Goal: Task Accomplishment & Management: Manage account settings

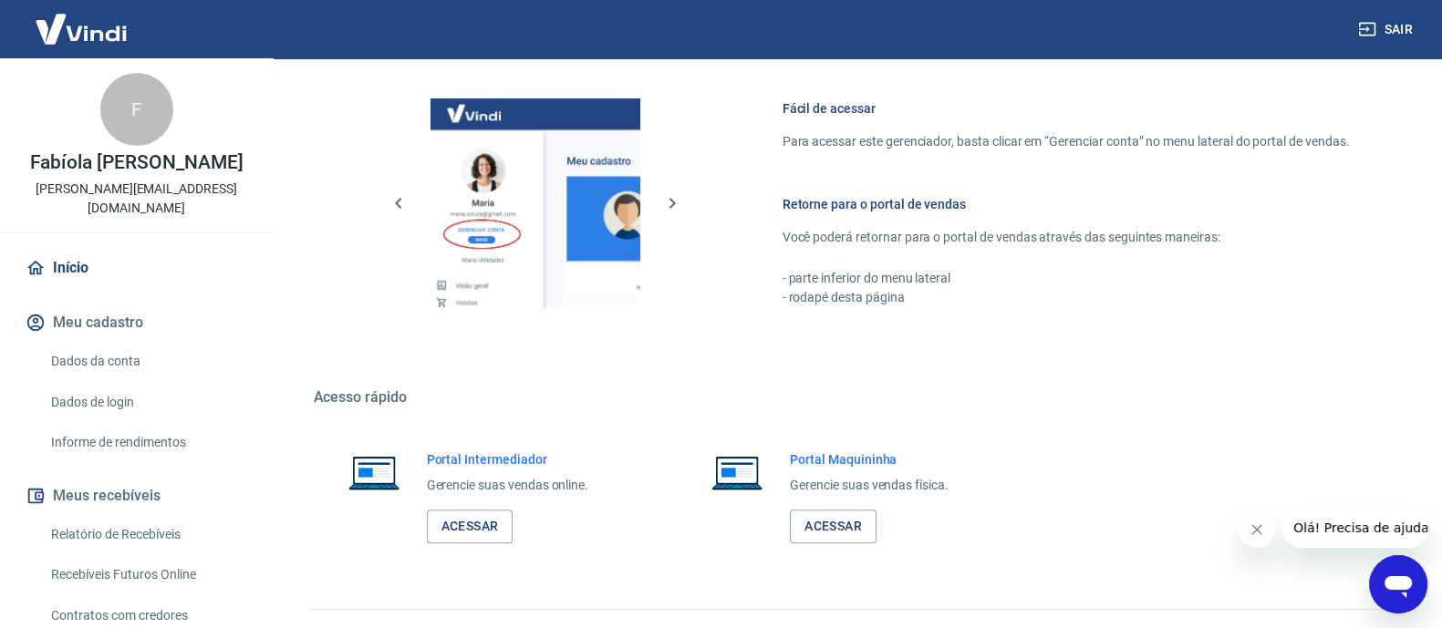
scroll to position [792, 0]
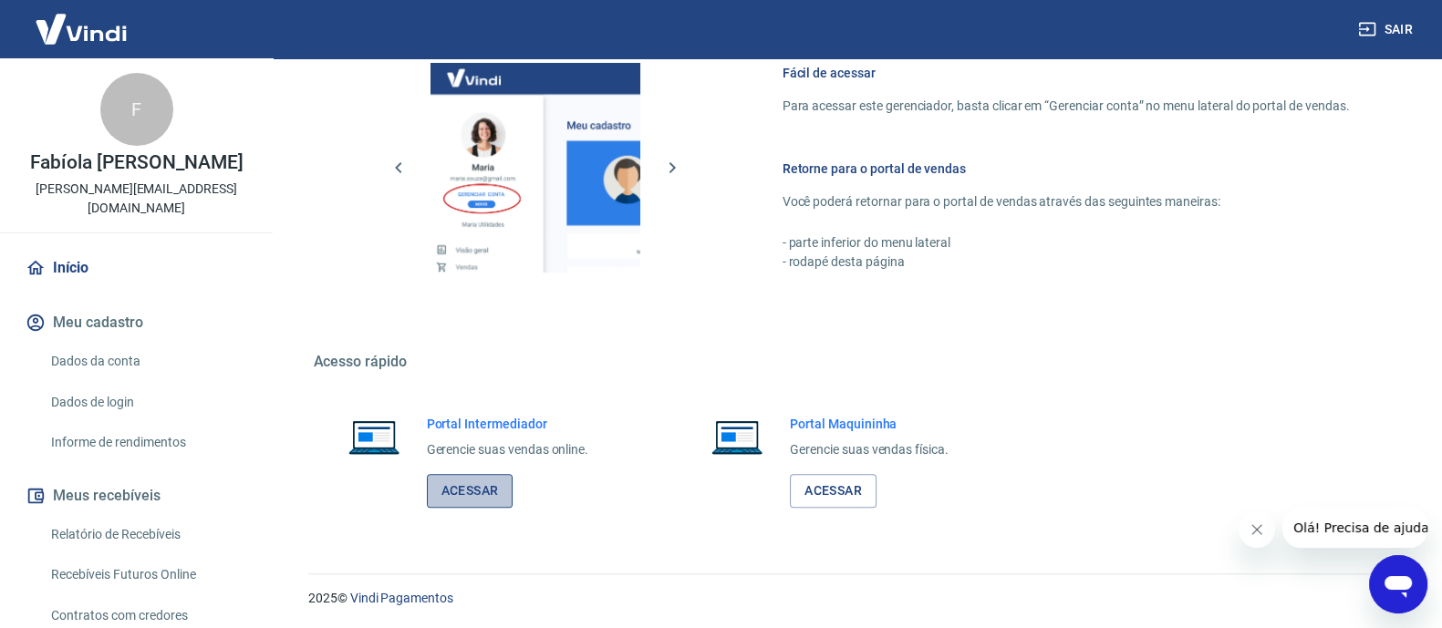
click at [494, 498] on link "Acessar" at bounding box center [470, 491] width 87 height 34
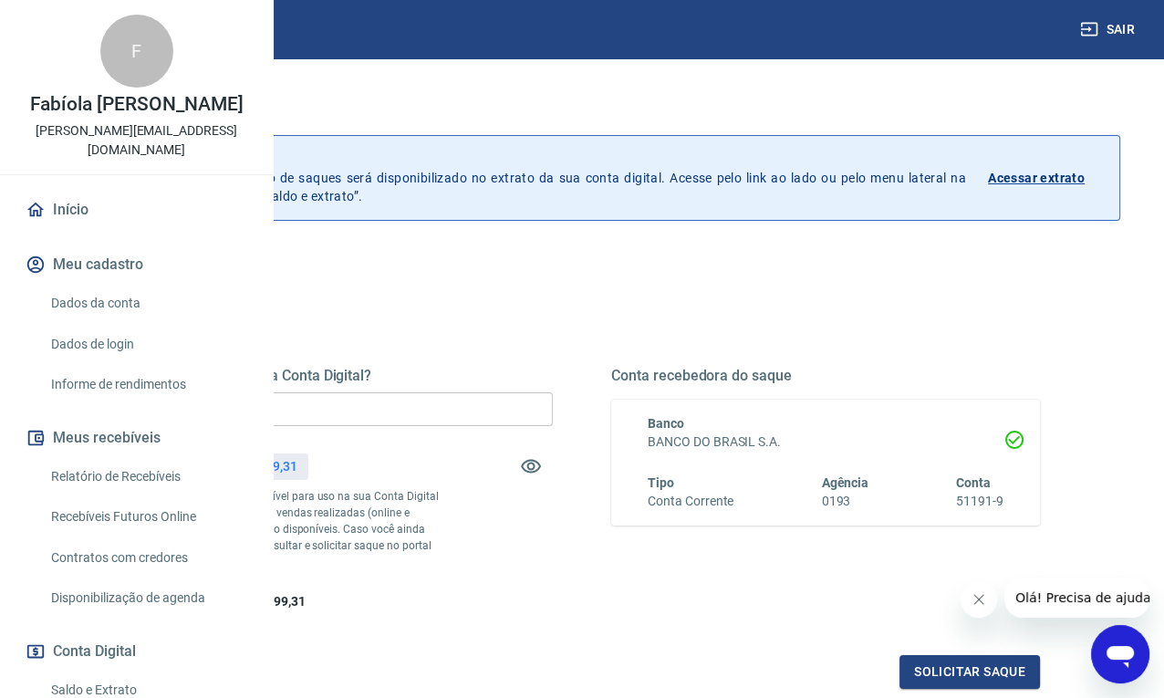
click at [502, 407] on input "R$ 0,00" at bounding box center [338, 409] width 429 height 34
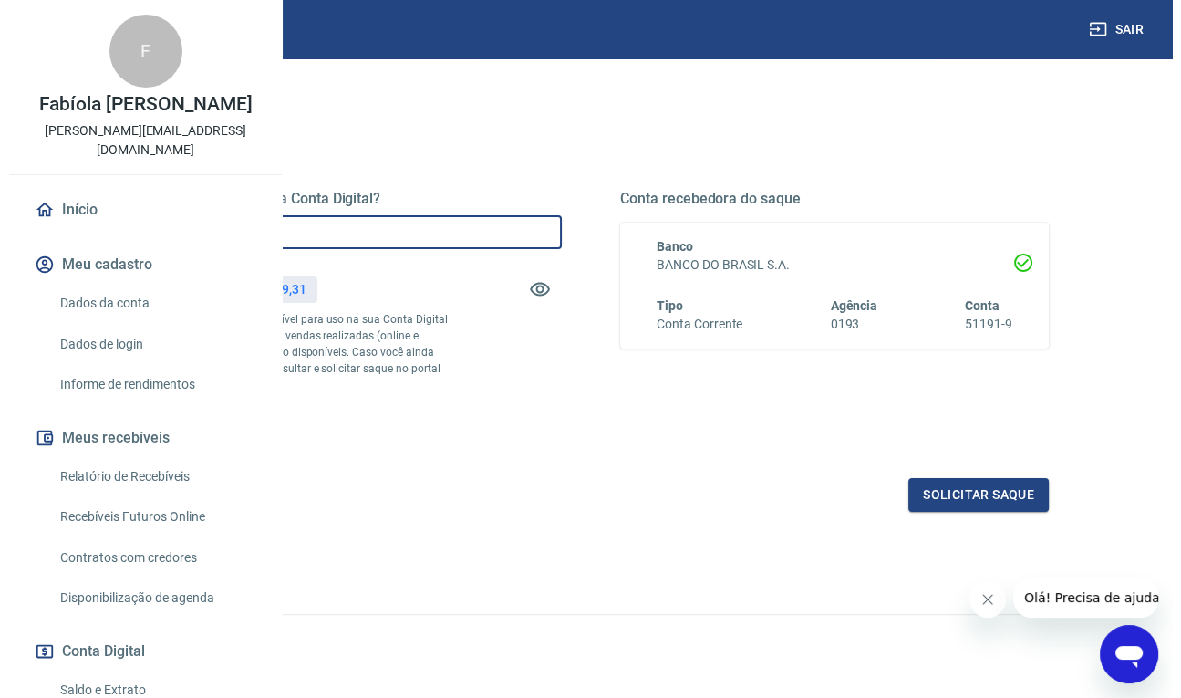
scroll to position [227, 0]
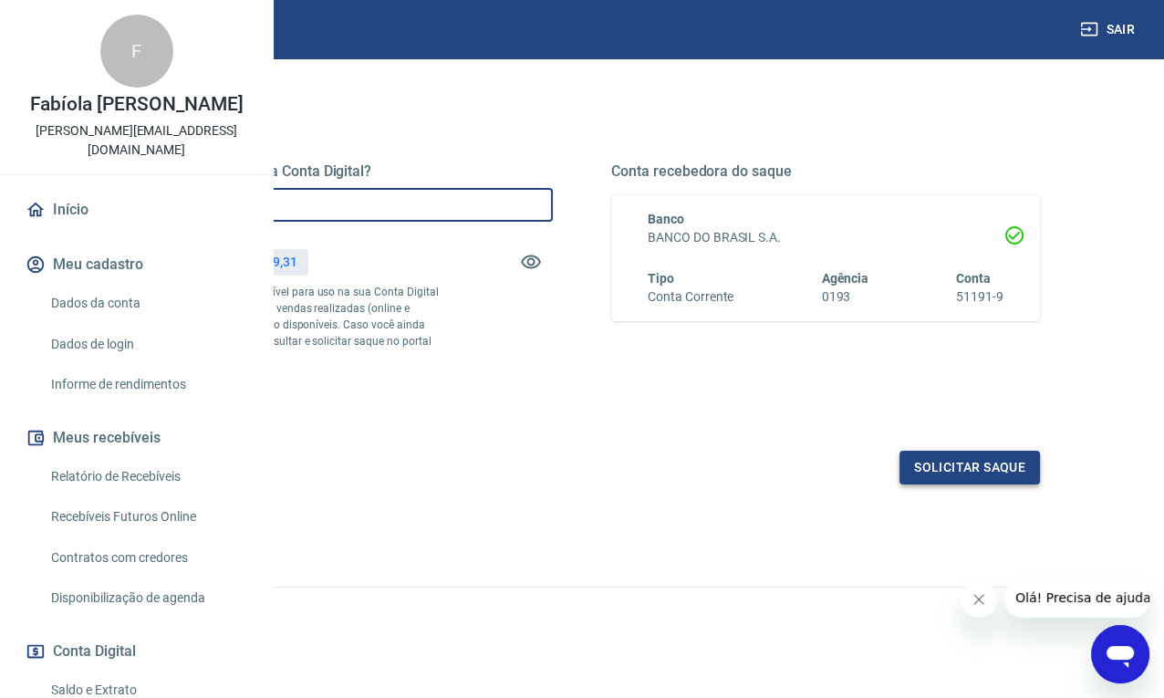
type input "R$ 16.799,31"
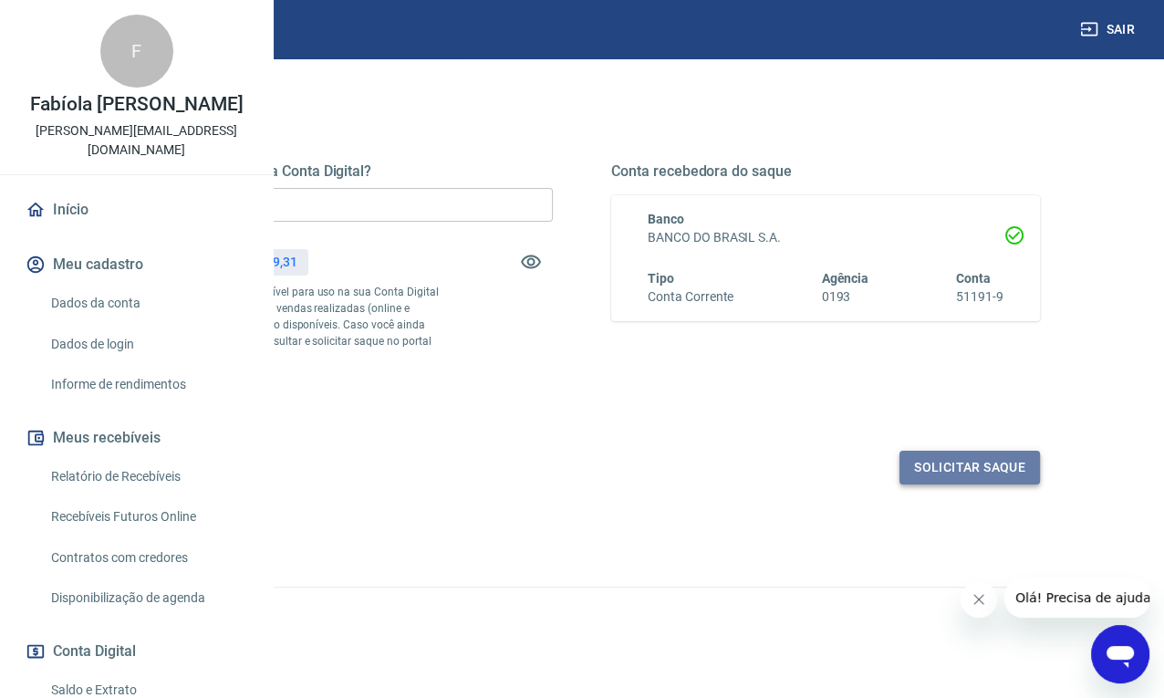
click at [932, 471] on button "Solicitar saque" at bounding box center [969, 468] width 140 height 34
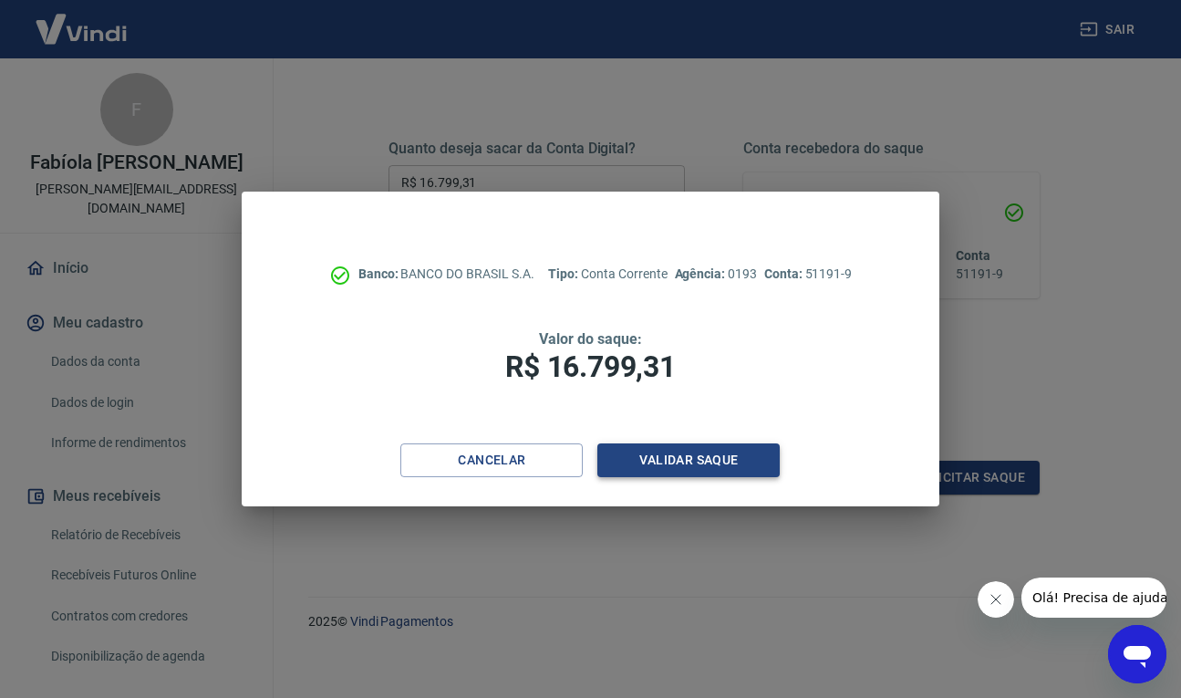
click at [707, 464] on button "Validar saque" at bounding box center [688, 460] width 182 height 34
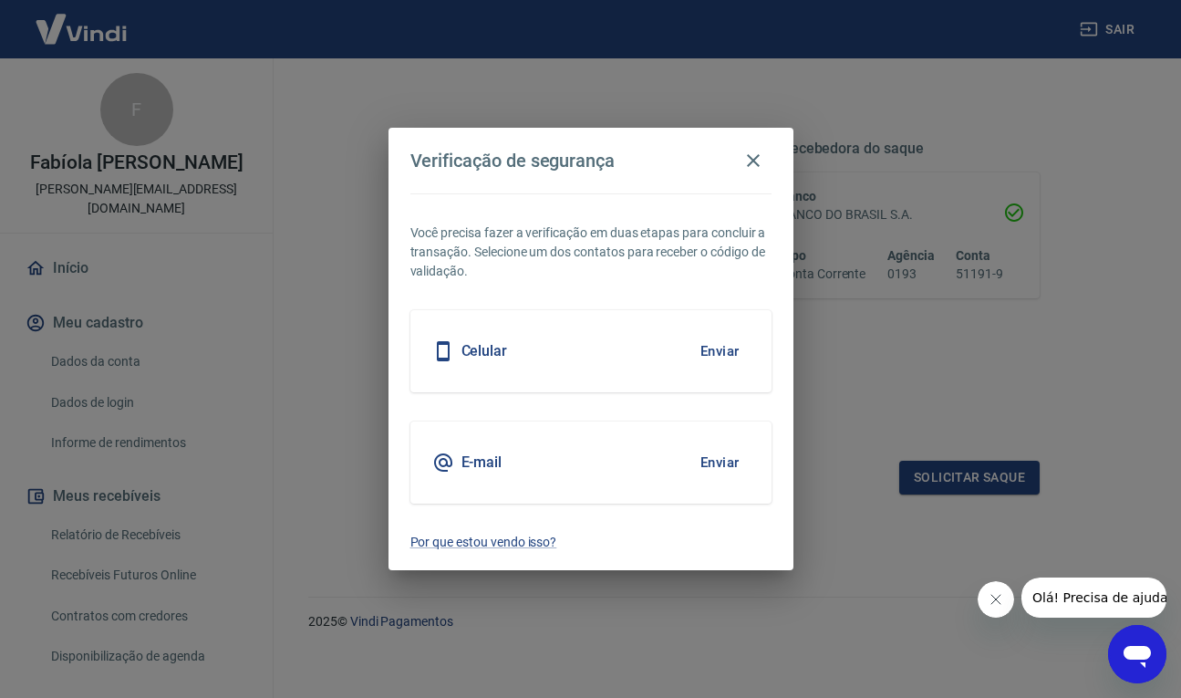
click at [570, 356] on div "Celular Enviar" at bounding box center [590, 351] width 361 height 82
click at [713, 348] on button "Enviar" at bounding box center [719, 351] width 59 height 38
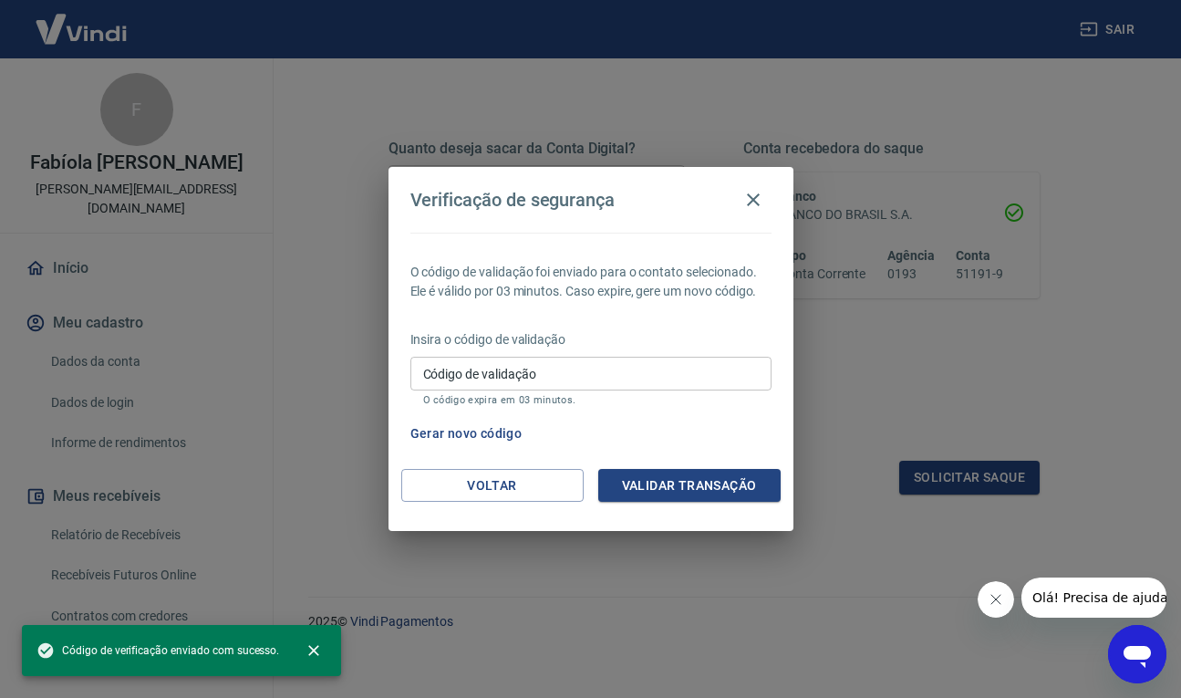
click at [684, 369] on input "Código de validação" at bounding box center [590, 374] width 361 height 34
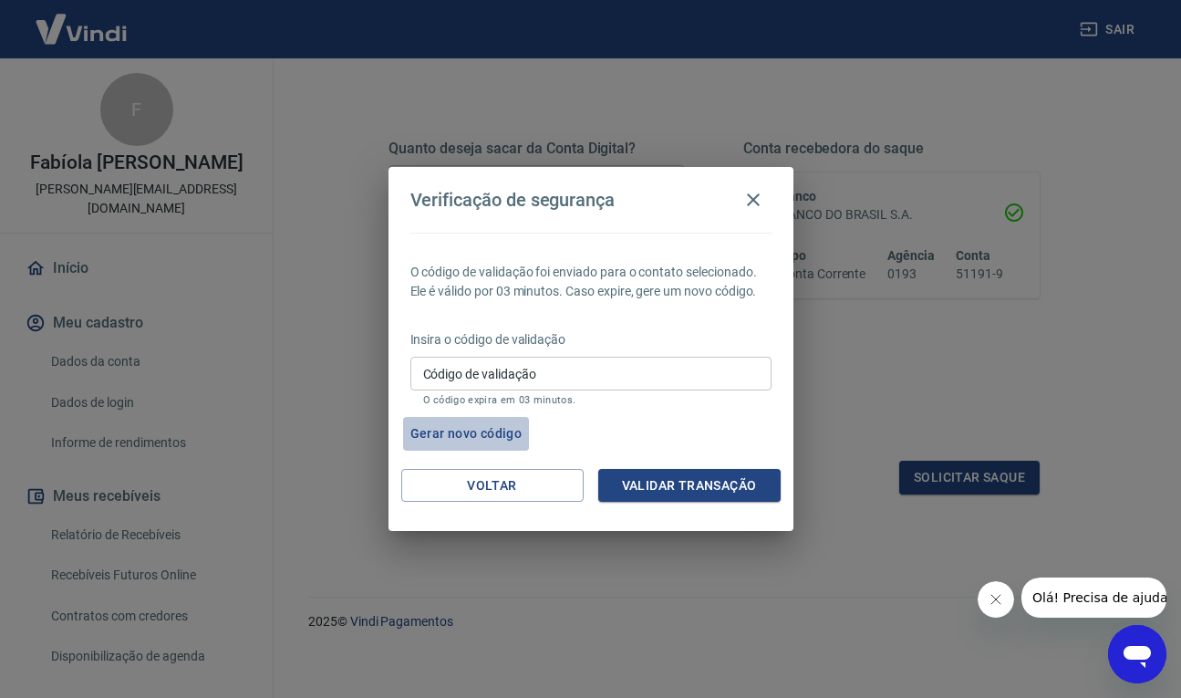
click at [492, 430] on button "Gerar novo código" at bounding box center [466, 434] width 127 height 34
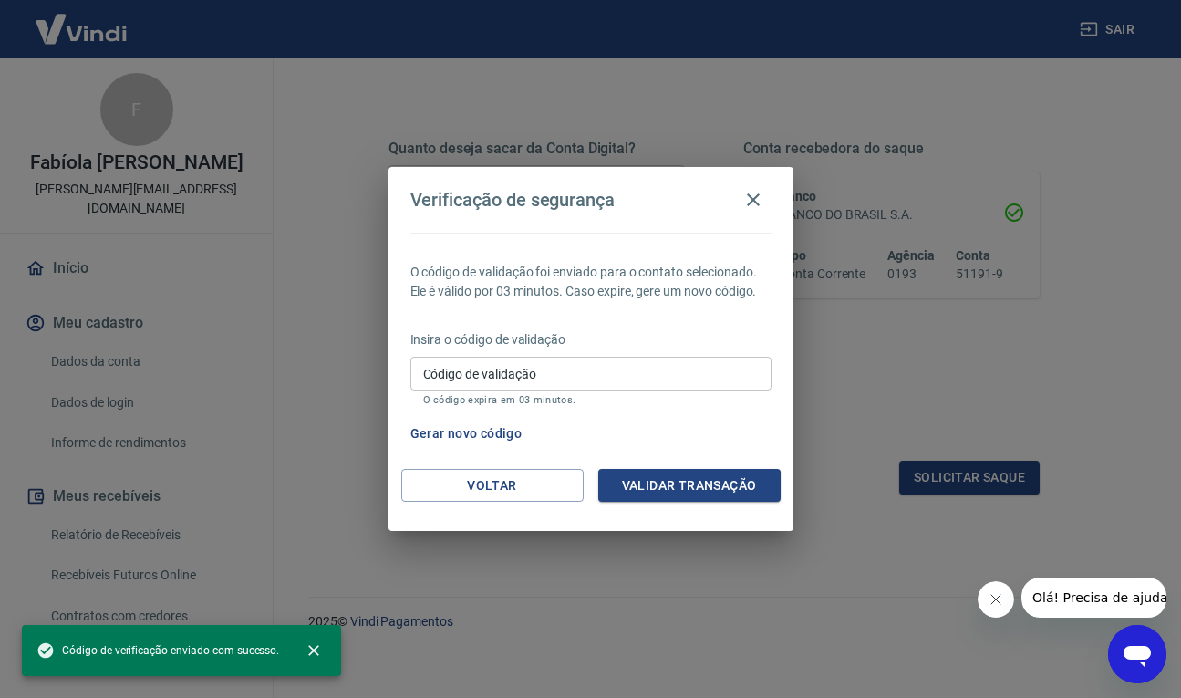
click at [488, 374] on input "Código de validação" at bounding box center [590, 374] width 361 height 34
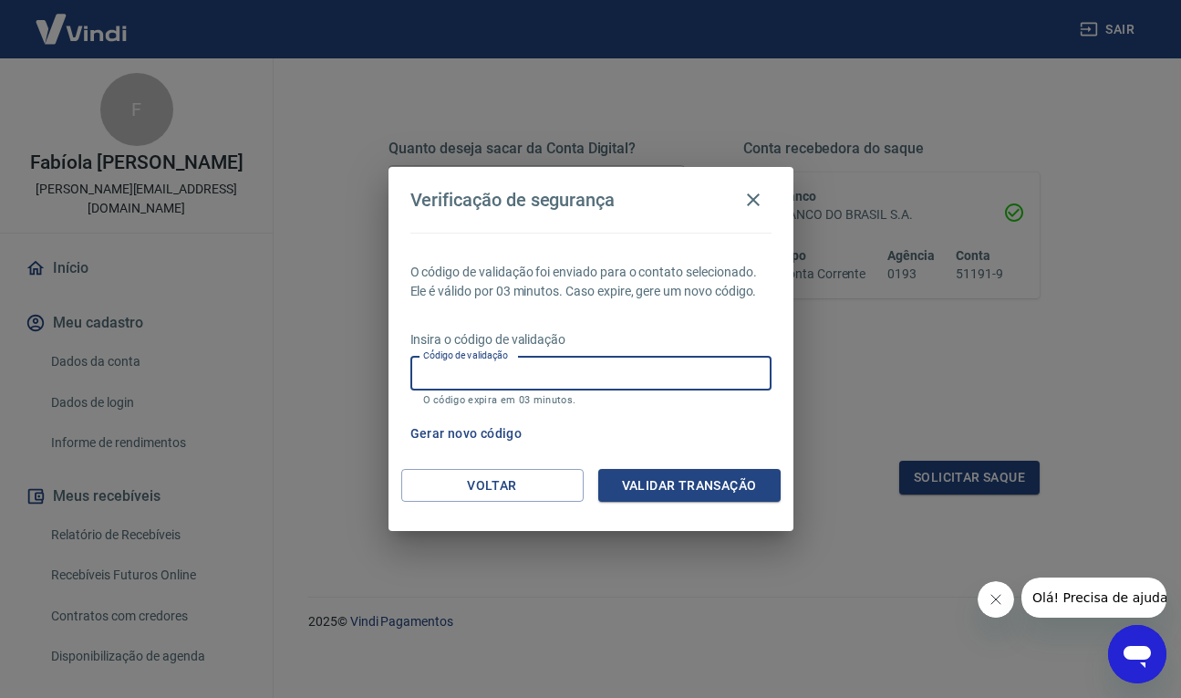
click at [756, 418] on div "Gerar novo código" at bounding box center [587, 434] width 368 height 34
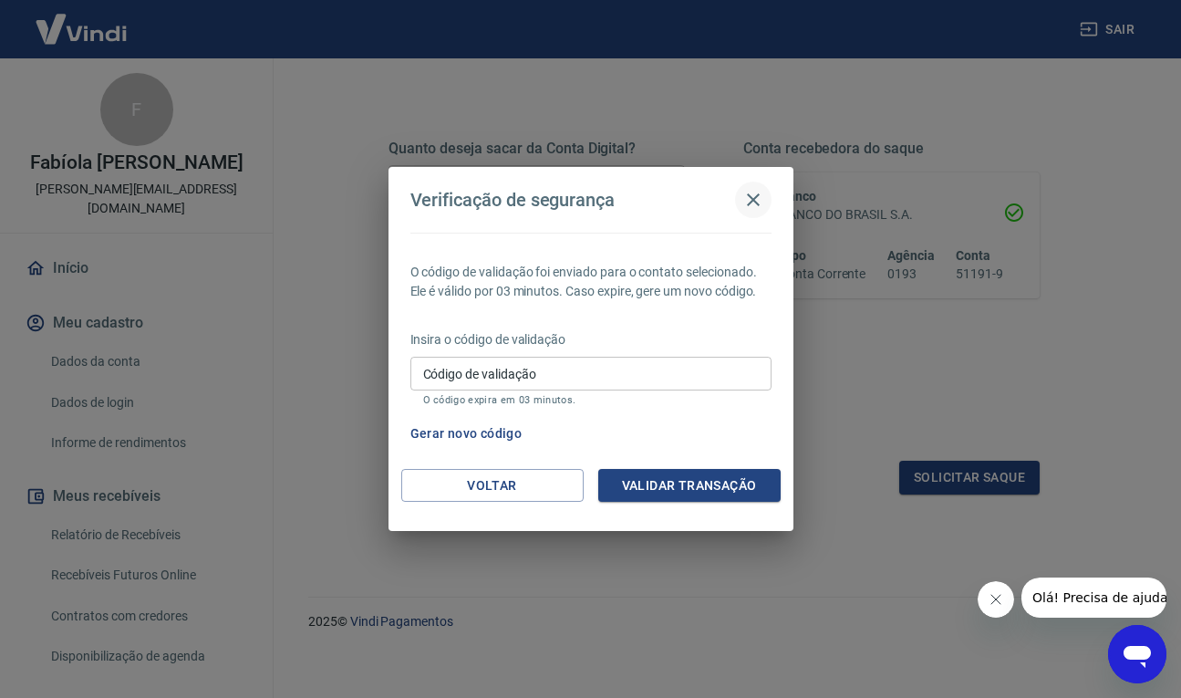
click at [756, 196] on icon "button" at bounding box center [753, 199] width 13 height 13
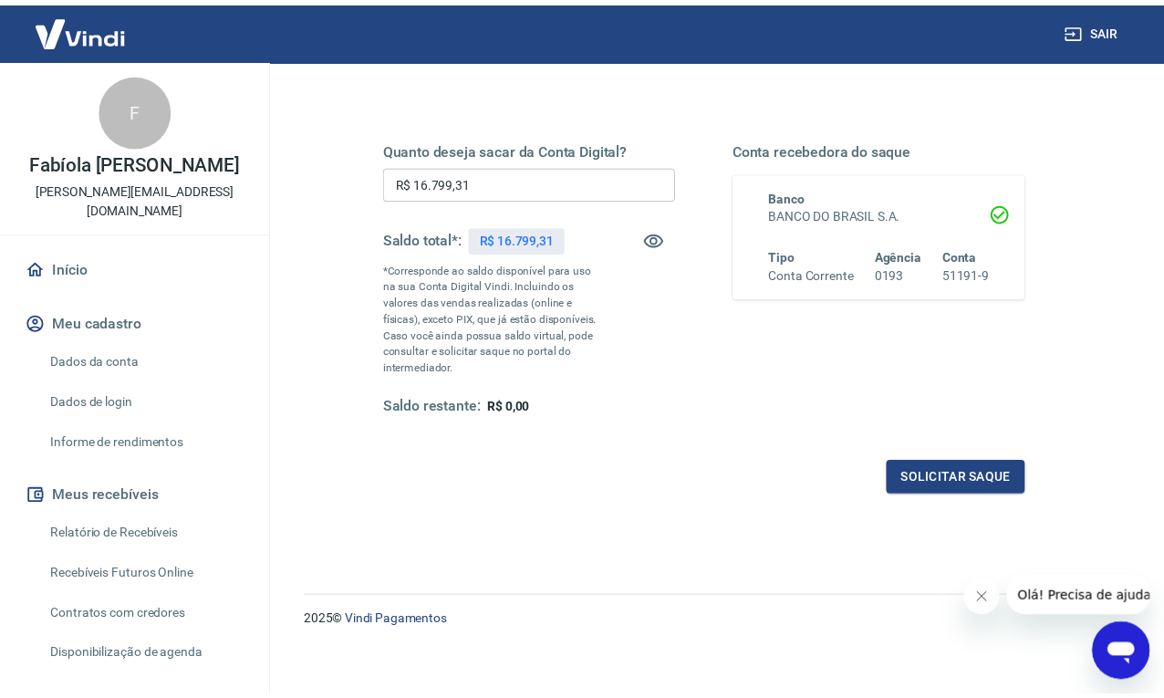
scroll to position [219, 0]
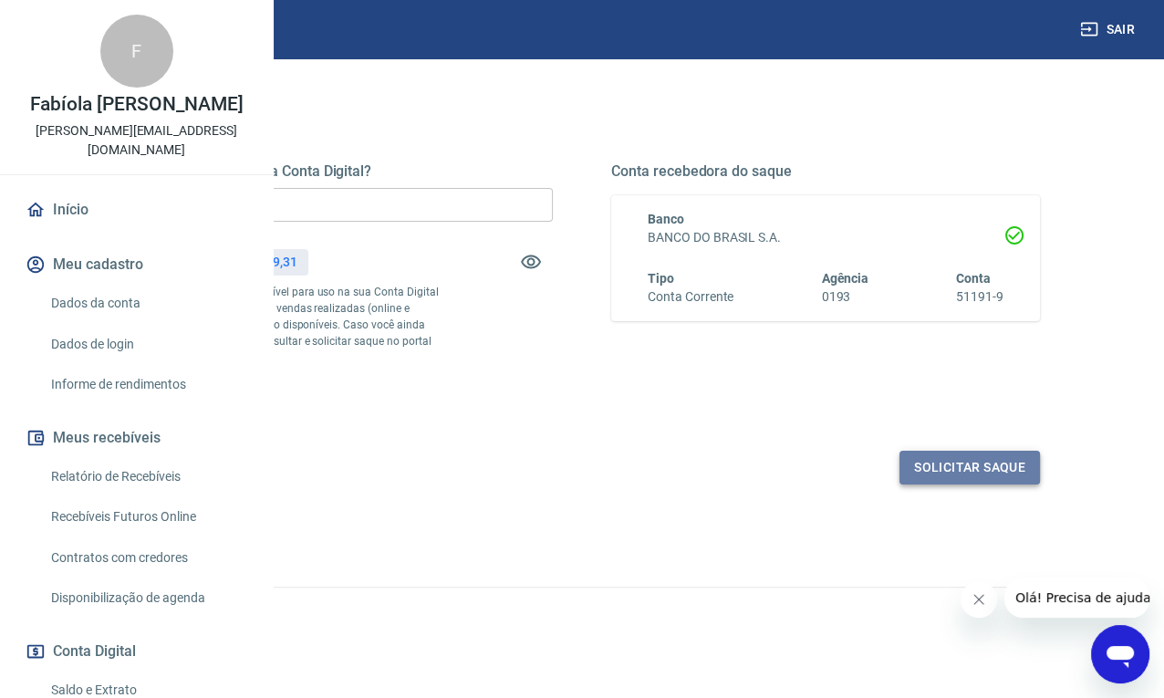
click at [971, 476] on button "Solicitar saque" at bounding box center [969, 468] width 140 height 34
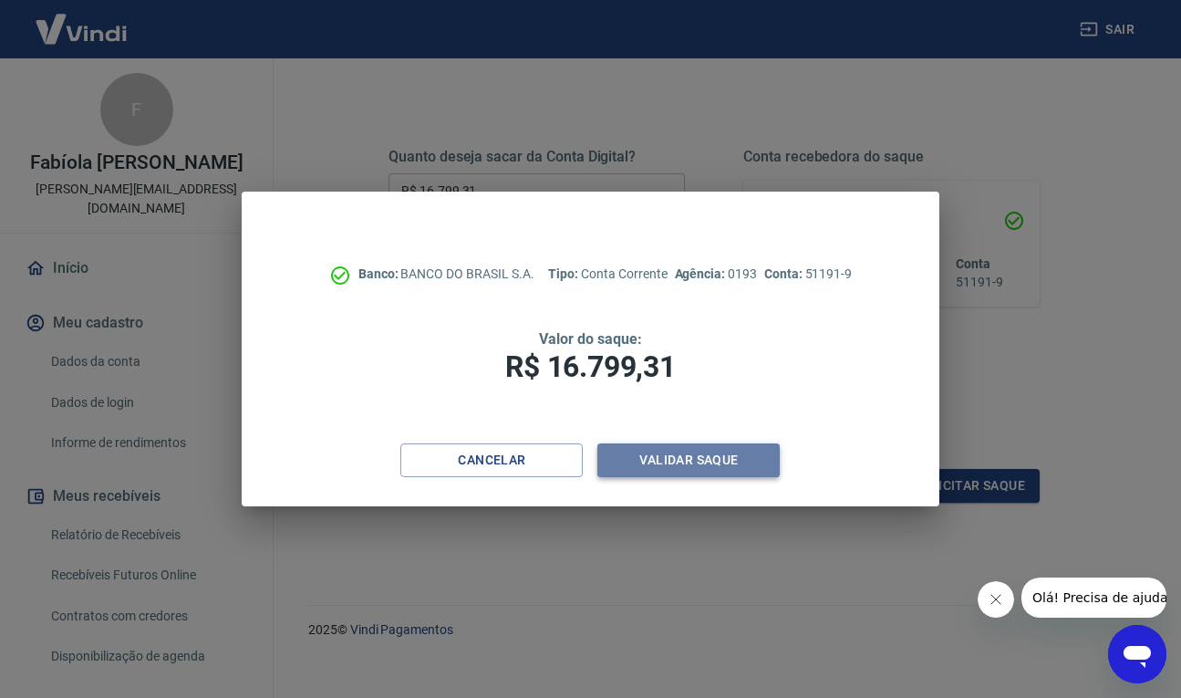
click at [690, 462] on button "Validar saque" at bounding box center [688, 460] width 182 height 34
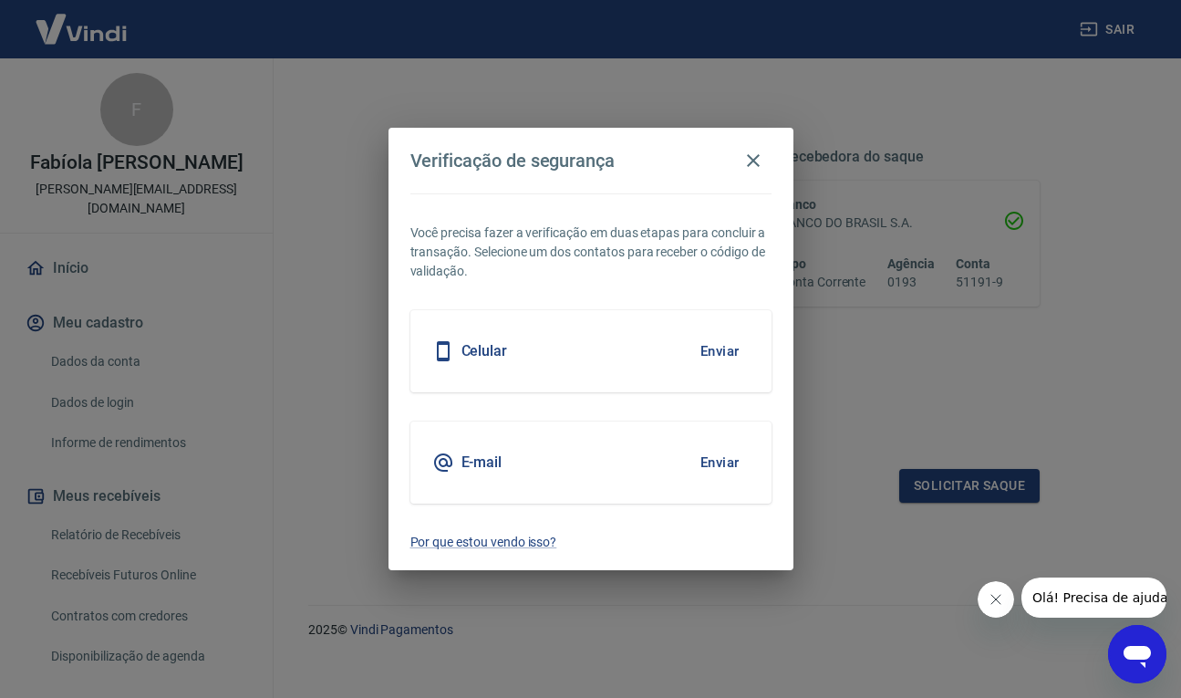
click at [724, 357] on button "Enviar" at bounding box center [719, 351] width 59 height 38
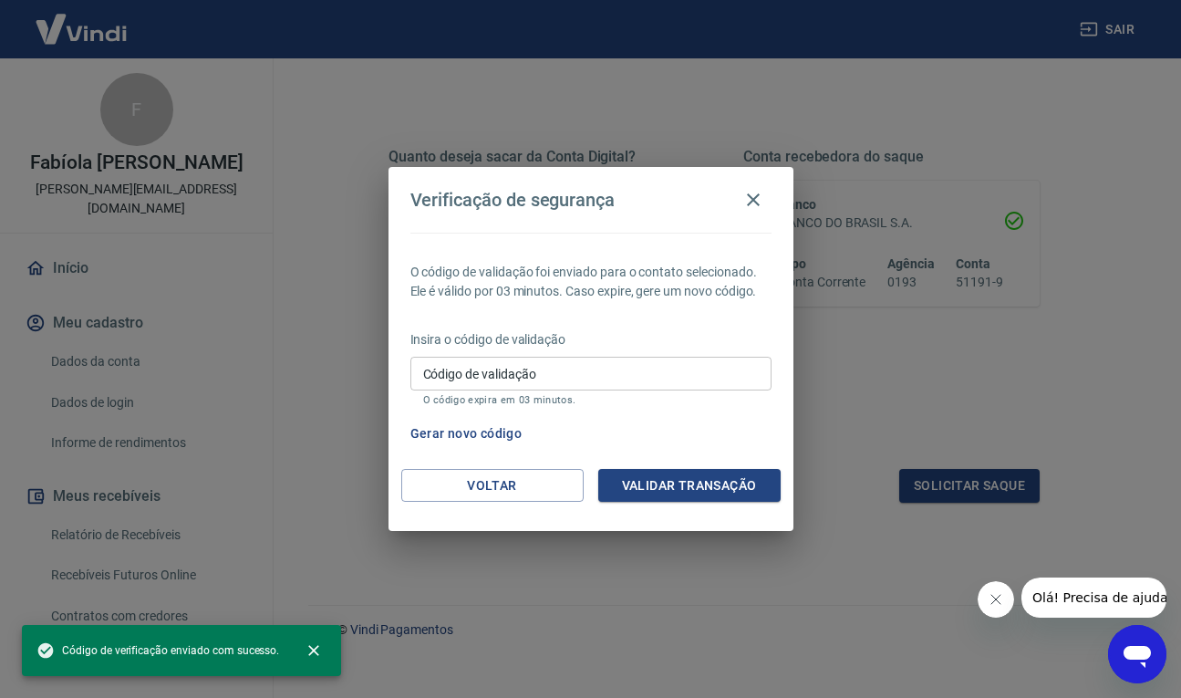
click at [696, 371] on input "Código de validação" at bounding box center [590, 374] width 361 height 34
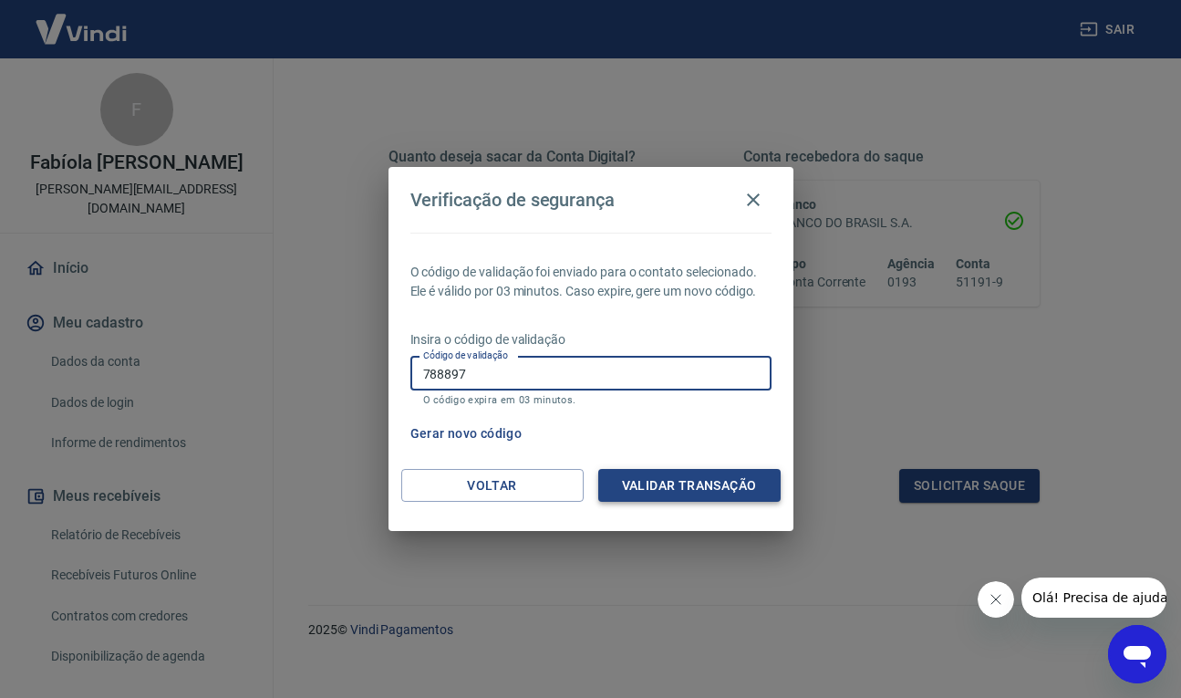
type input "788897"
click at [688, 484] on button "Validar transação" at bounding box center [689, 486] width 182 height 34
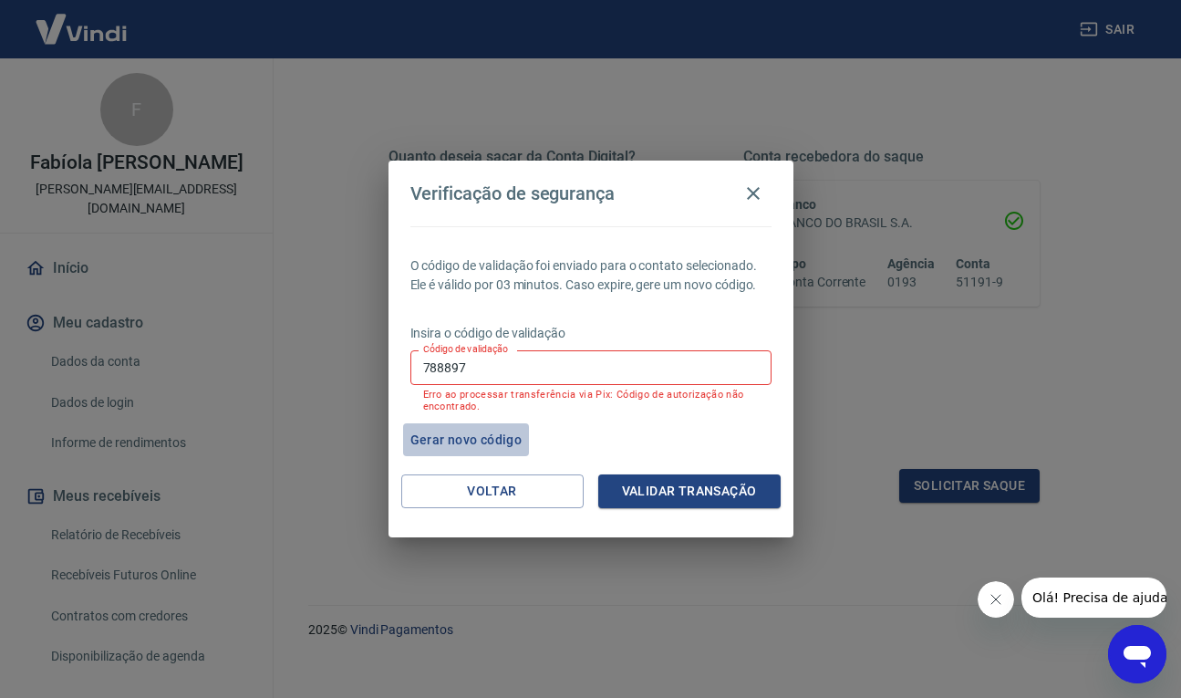
click at [492, 430] on button "Gerar novo código" at bounding box center [466, 440] width 127 height 34
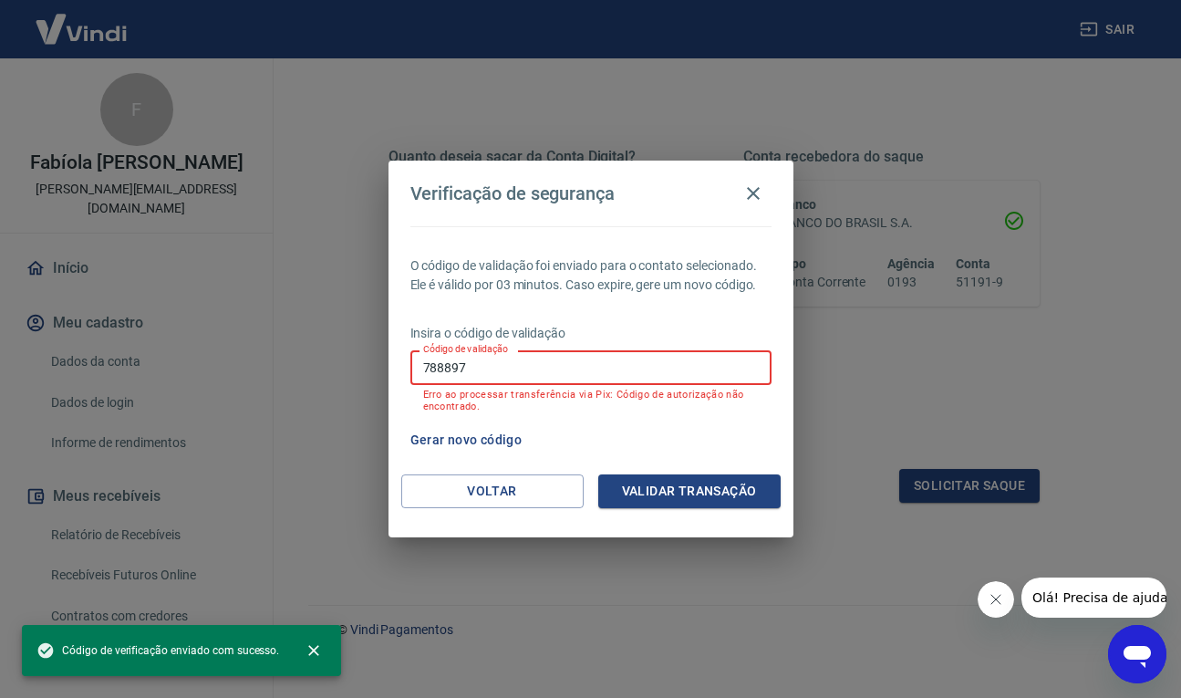
drag, startPoint x: 479, startPoint y: 371, endPoint x: 379, endPoint y: 369, distance: 99.4
click at [379, 369] on div "Verificação de segurança O código de validação foi enviado para o contato selec…" at bounding box center [590, 349] width 1181 height 698
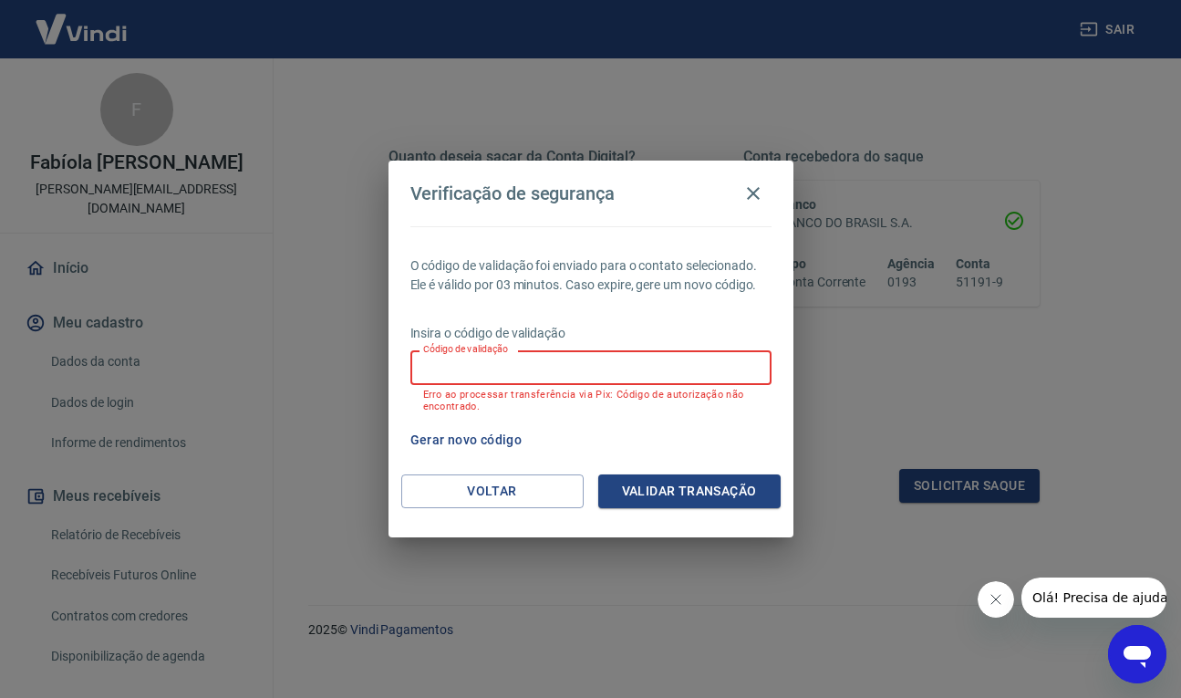
click at [482, 369] on input "Código de validação" at bounding box center [590, 367] width 361 height 34
drag, startPoint x: 492, startPoint y: 449, endPoint x: 501, endPoint y: 444, distance: 10.2
click at [492, 449] on button "Gerar novo código" at bounding box center [466, 440] width 127 height 34
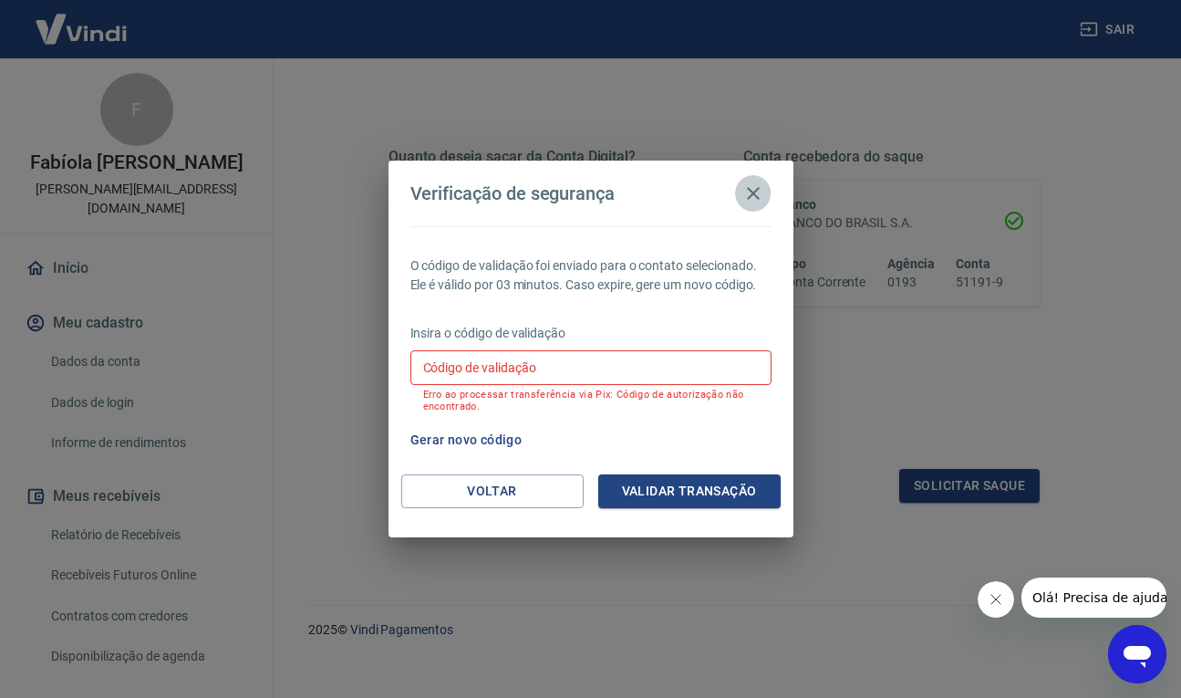
click at [753, 189] on icon "button" at bounding box center [753, 193] width 22 height 22
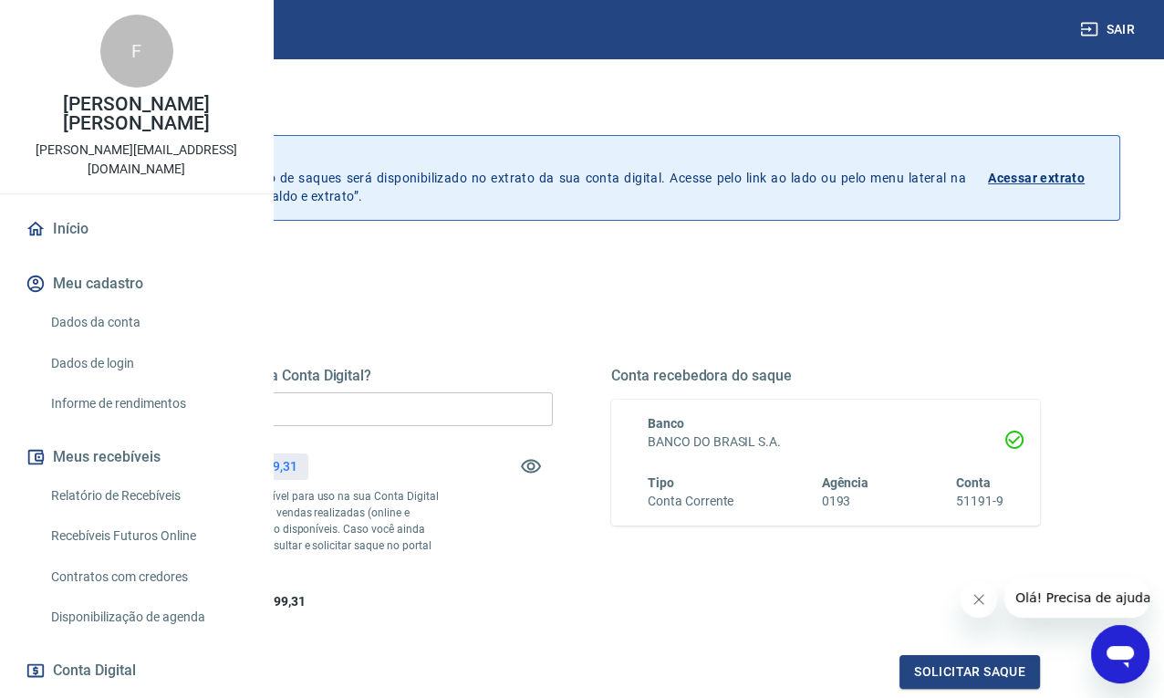
click at [496, 414] on input "R$ 0,00" at bounding box center [338, 409] width 429 height 34
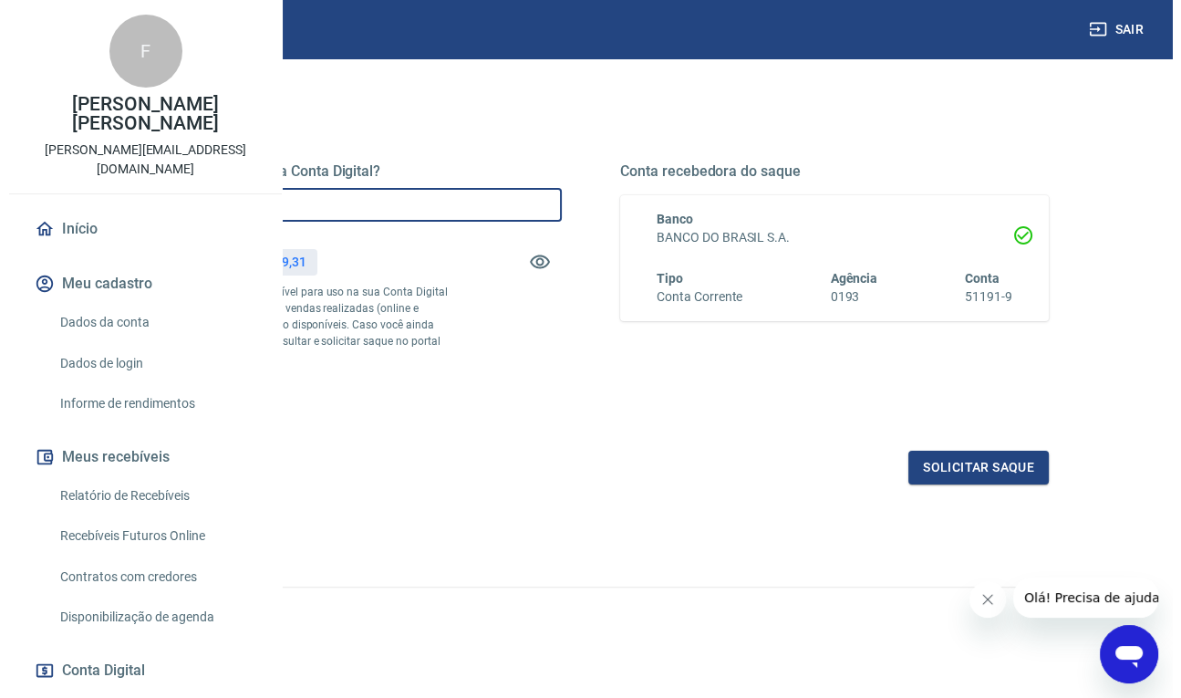
scroll to position [235, 0]
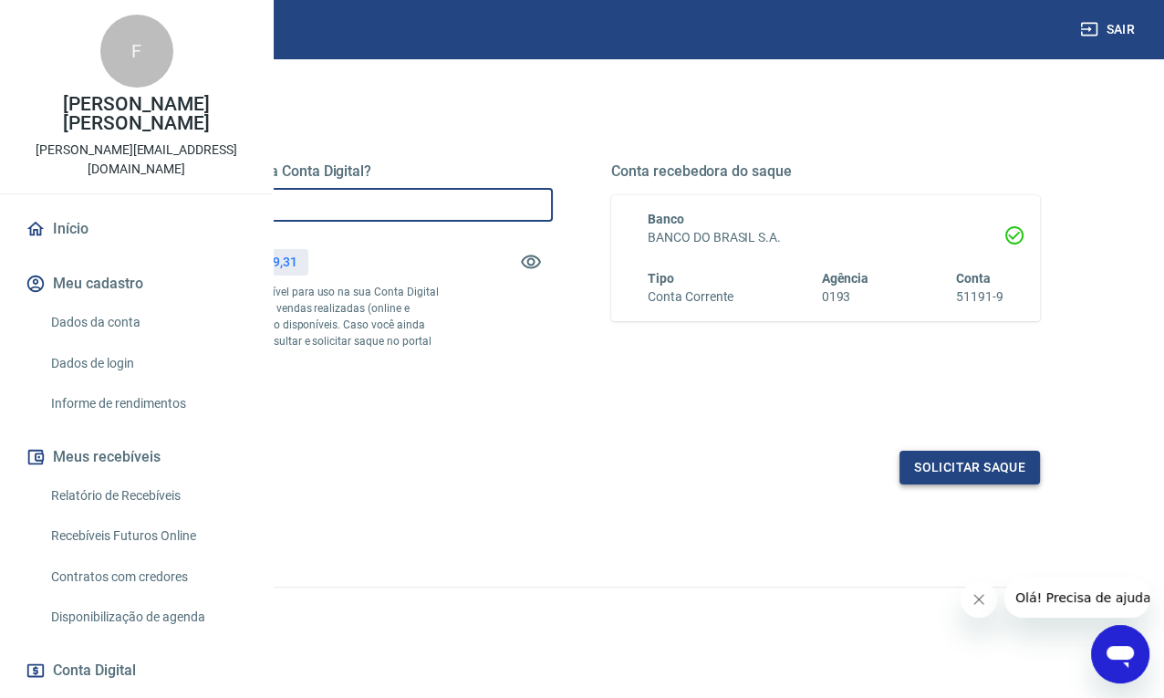
type input "R$ 16.799,31"
click at [967, 469] on button "Solicitar saque" at bounding box center [969, 468] width 140 height 34
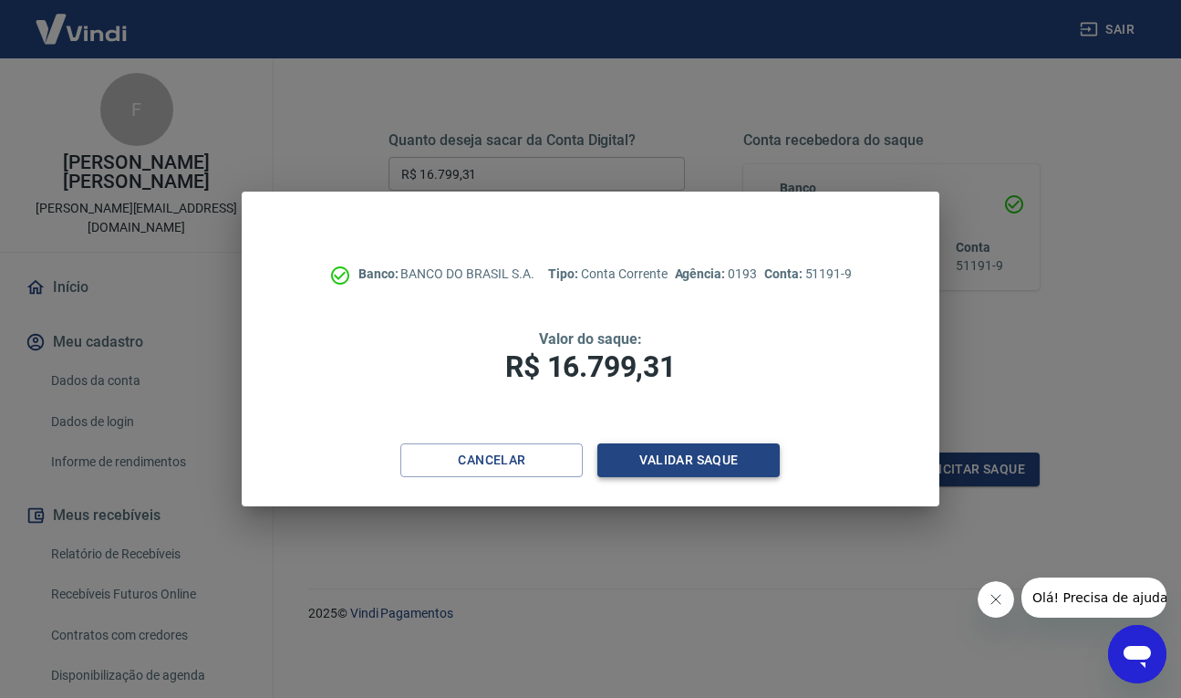
click at [684, 452] on button "Validar saque" at bounding box center [688, 460] width 182 height 34
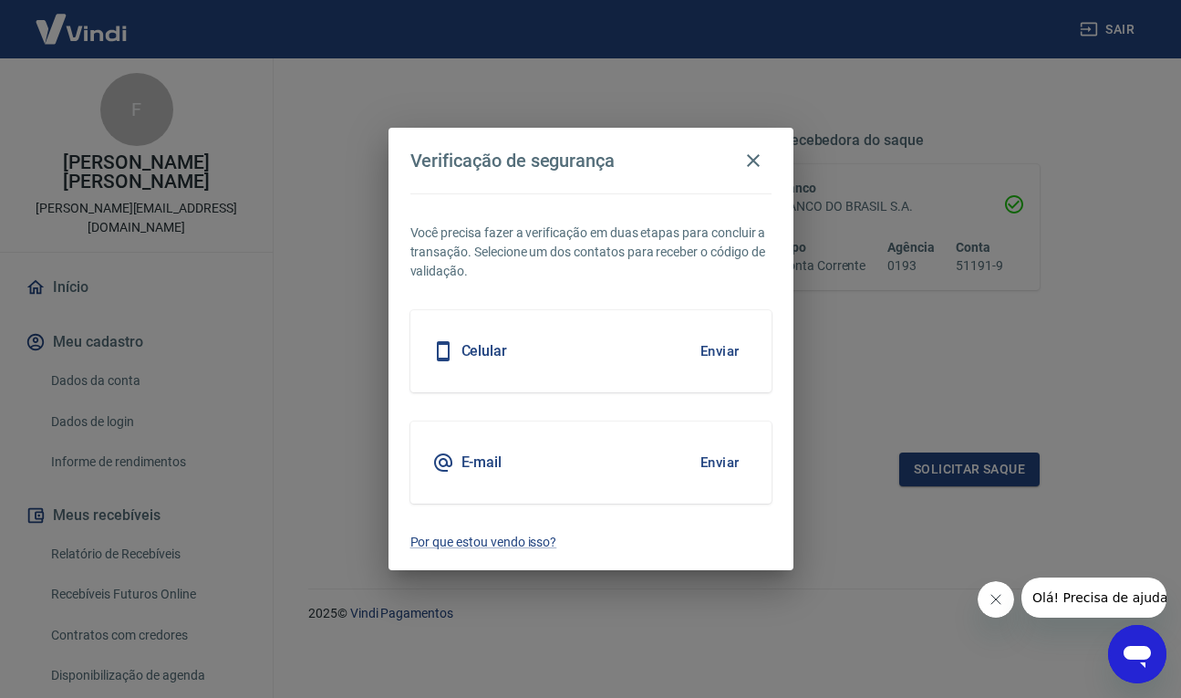
click at [721, 353] on button "Enviar" at bounding box center [719, 351] width 59 height 38
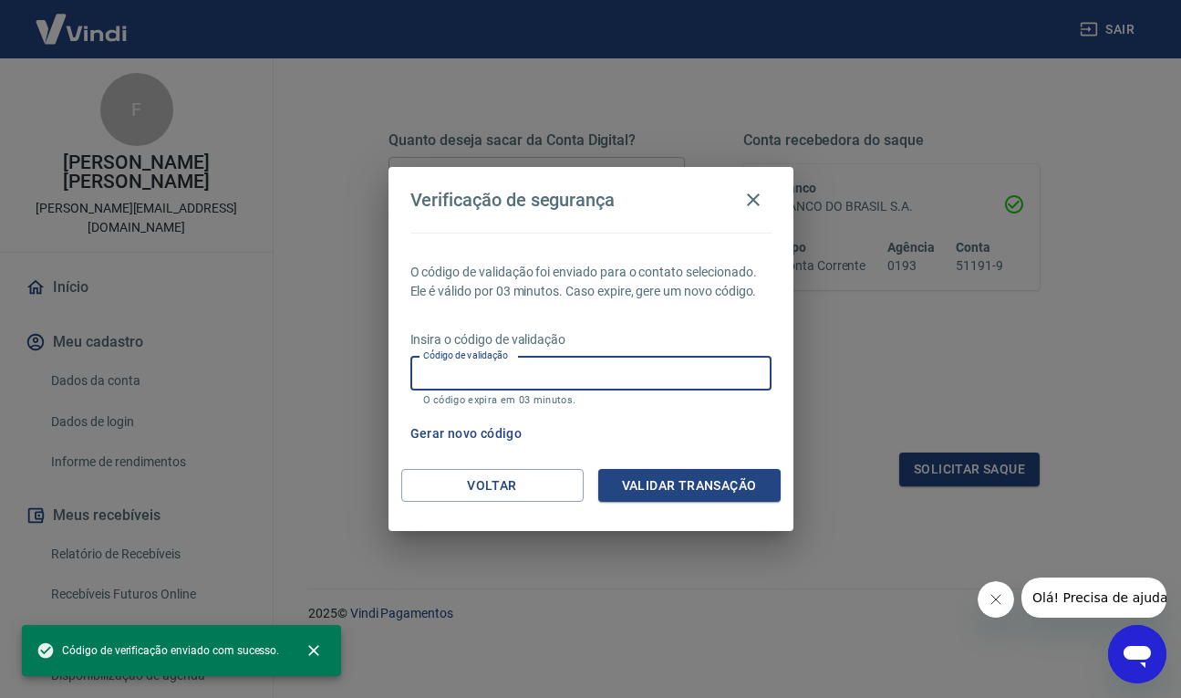
click at [670, 376] on input "Código de validação" at bounding box center [590, 374] width 361 height 34
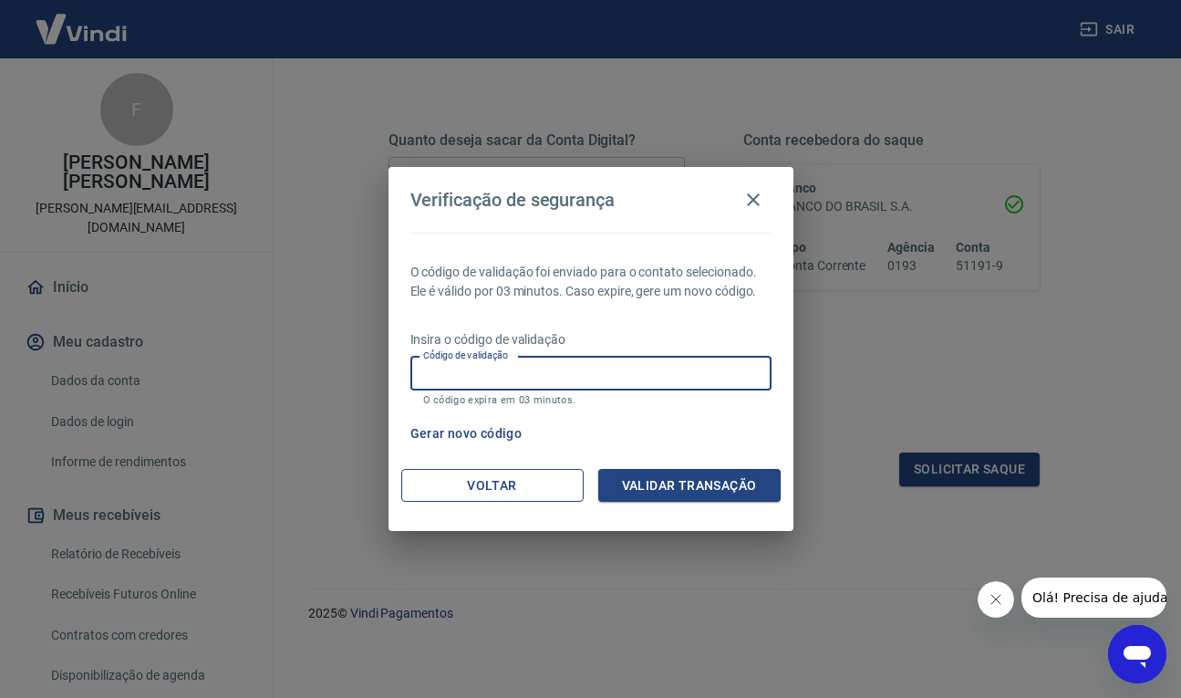
click at [492, 487] on button "Voltar" at bounding box center [492, 486] width 182 height 34
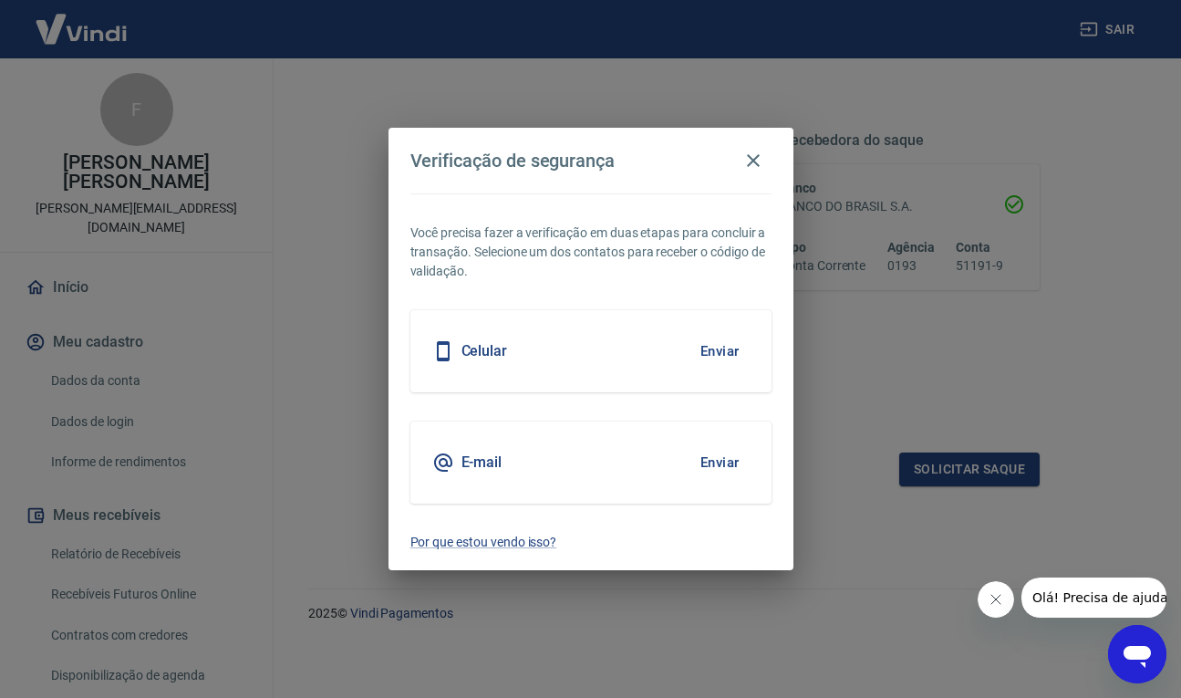
click at [731, 462] on button "Enviar" at bounding box center [719, 462] width 59 height 38
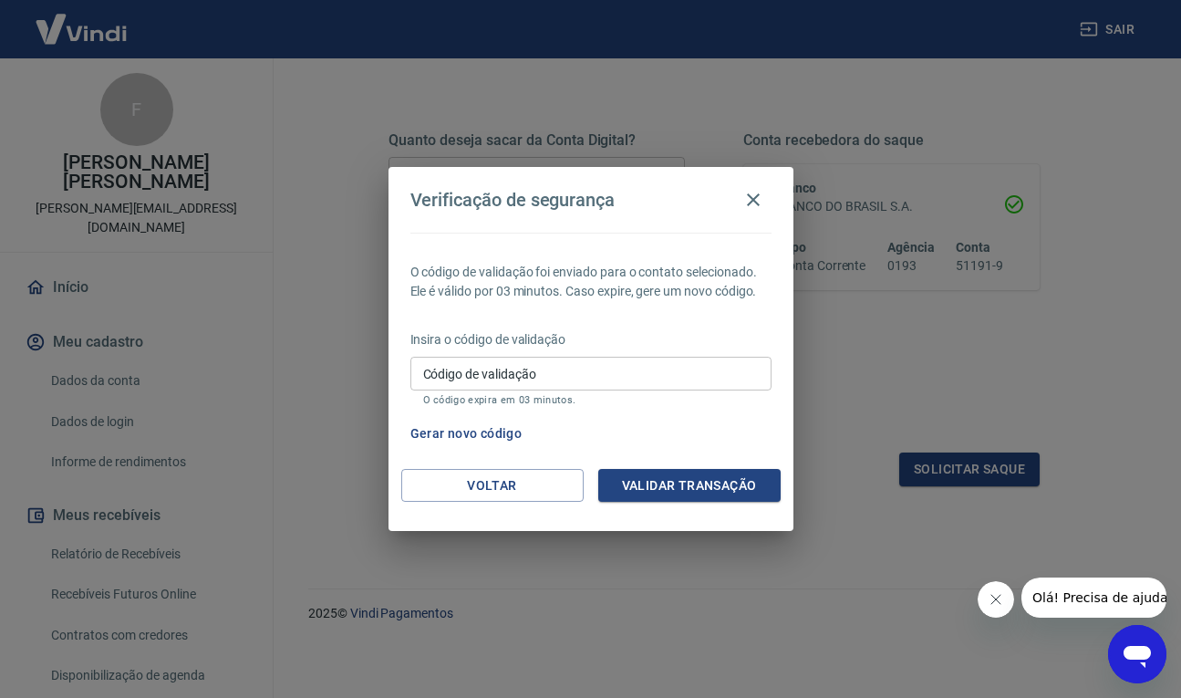
click at [510, 375] on input "Código de validação" at bounding box center [590, 374] width 361 height 34
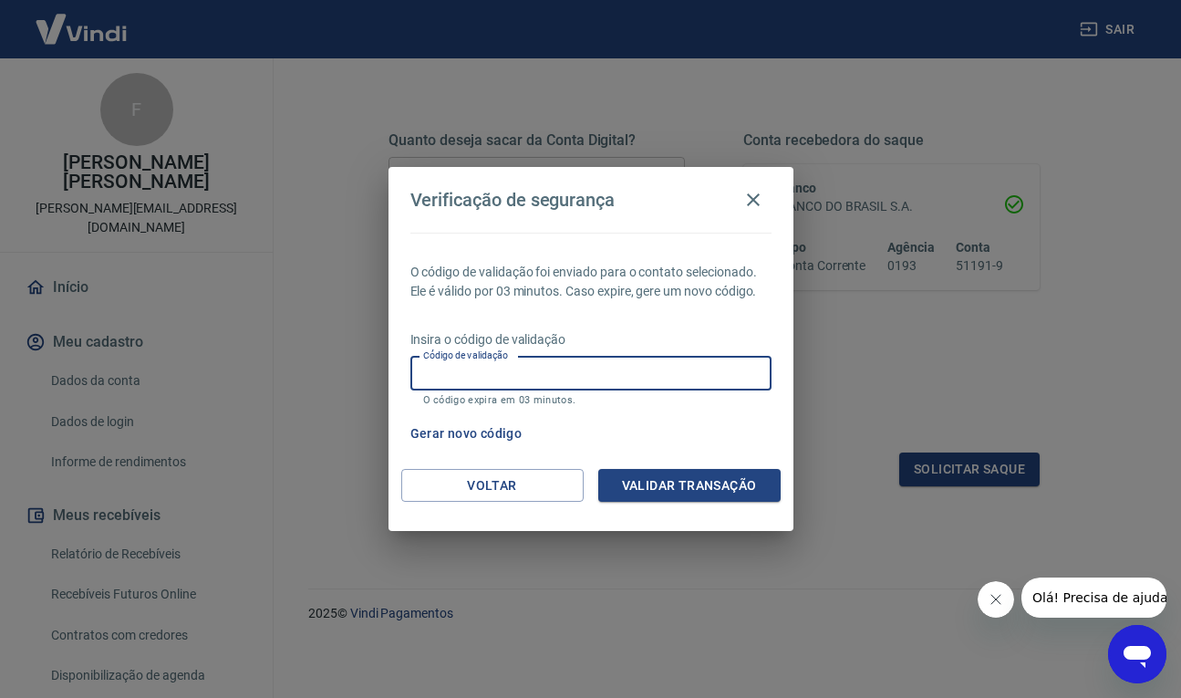
click at [501, 432] on button "Gerar novo código" at bounding box center [466, 434] width 127 height 34
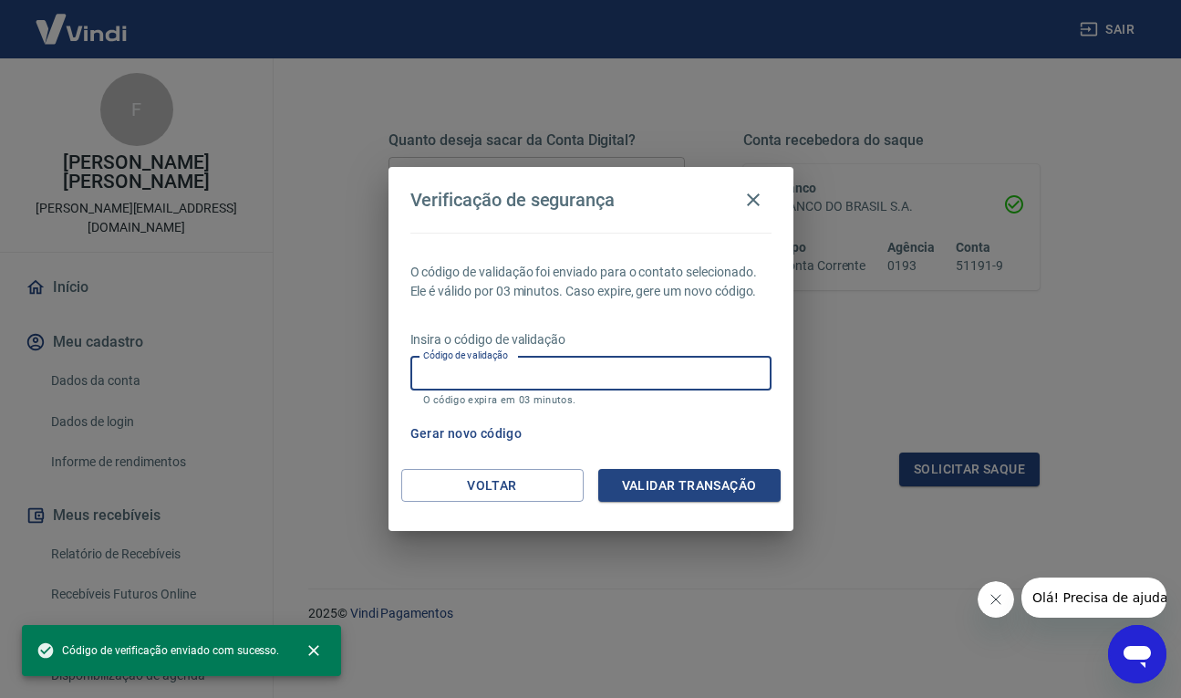
click at [518, 384] on input "Código de validação" at bounding box center [590, 374] width 361 height 34
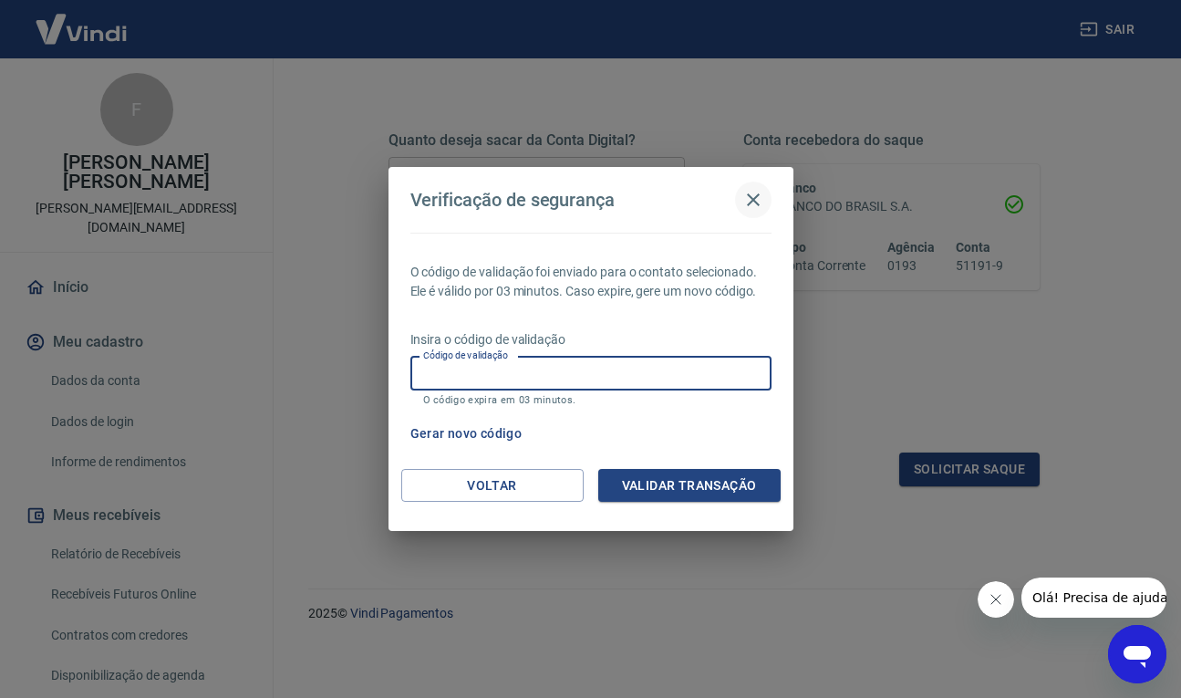
click at [754, 192] on icon "button" at bounding box center [753, 200] width 22 height 22
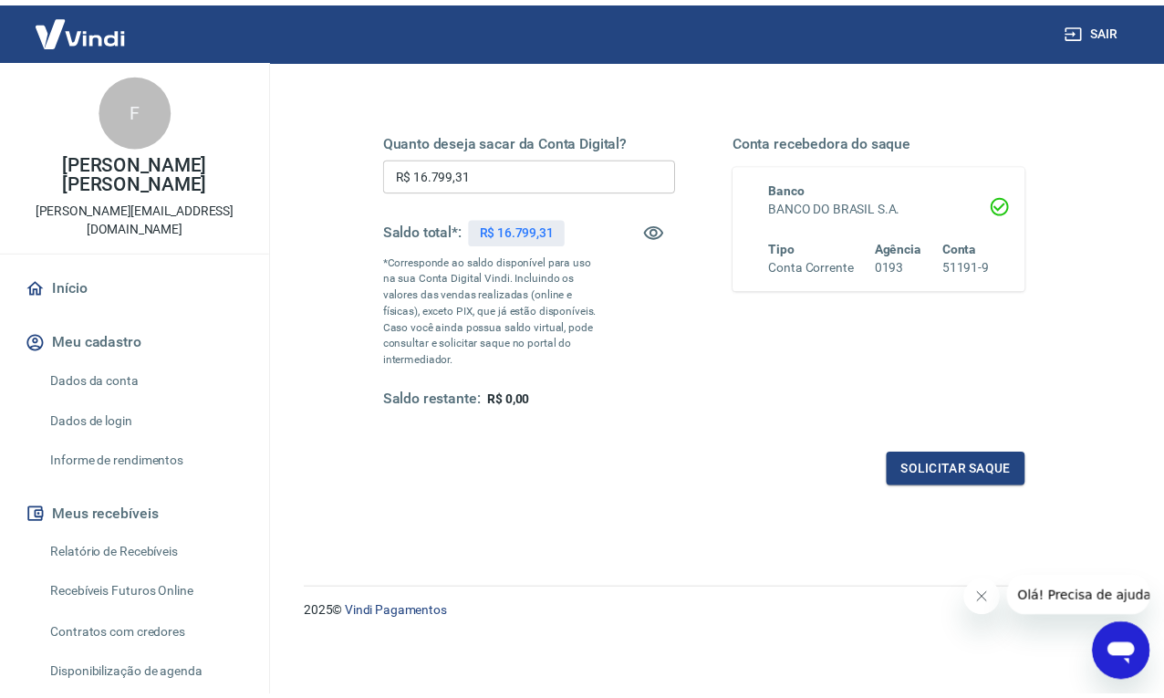
scroll to position [219, 0]
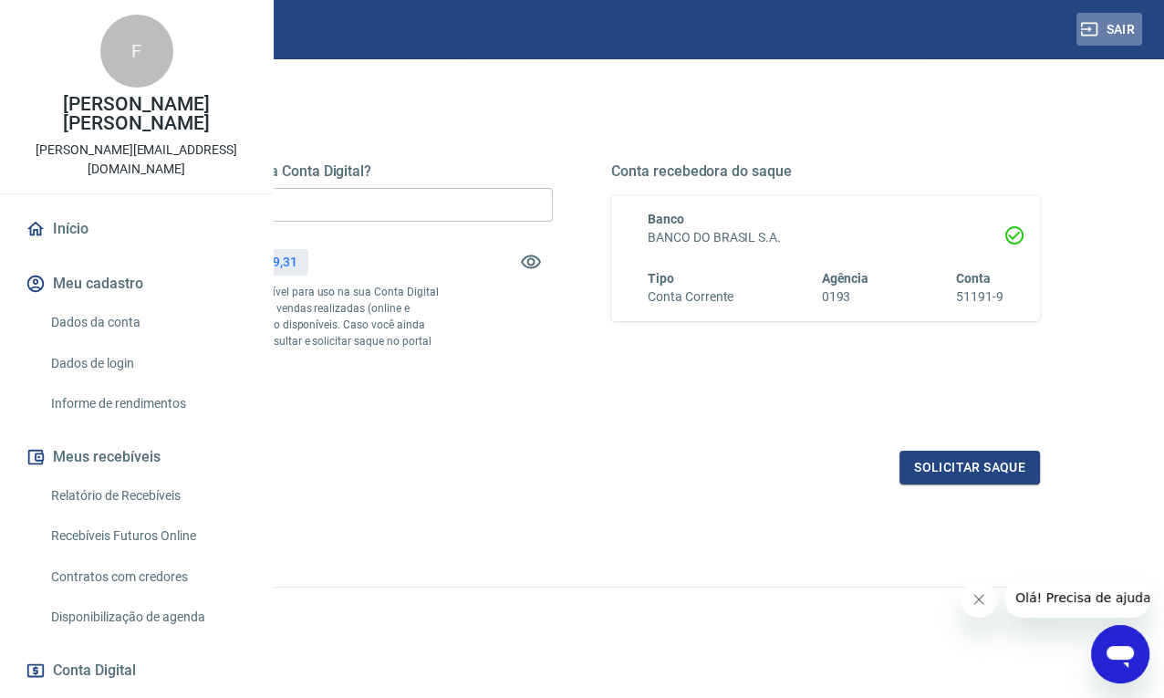
click at [1101, 22] on button "Sair" at bounding box center [1109, 30] width 66 height 34
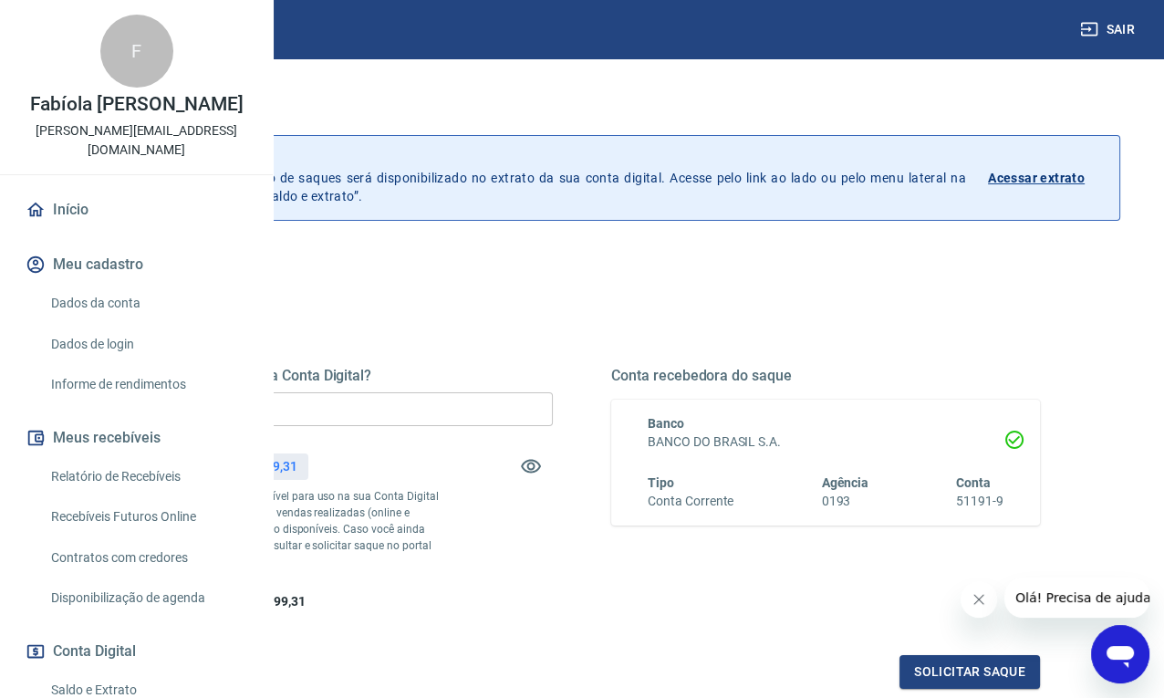
click at [498, 417] on input "R$ 0,00" at bounding box center [338, 409] width 429 height 34
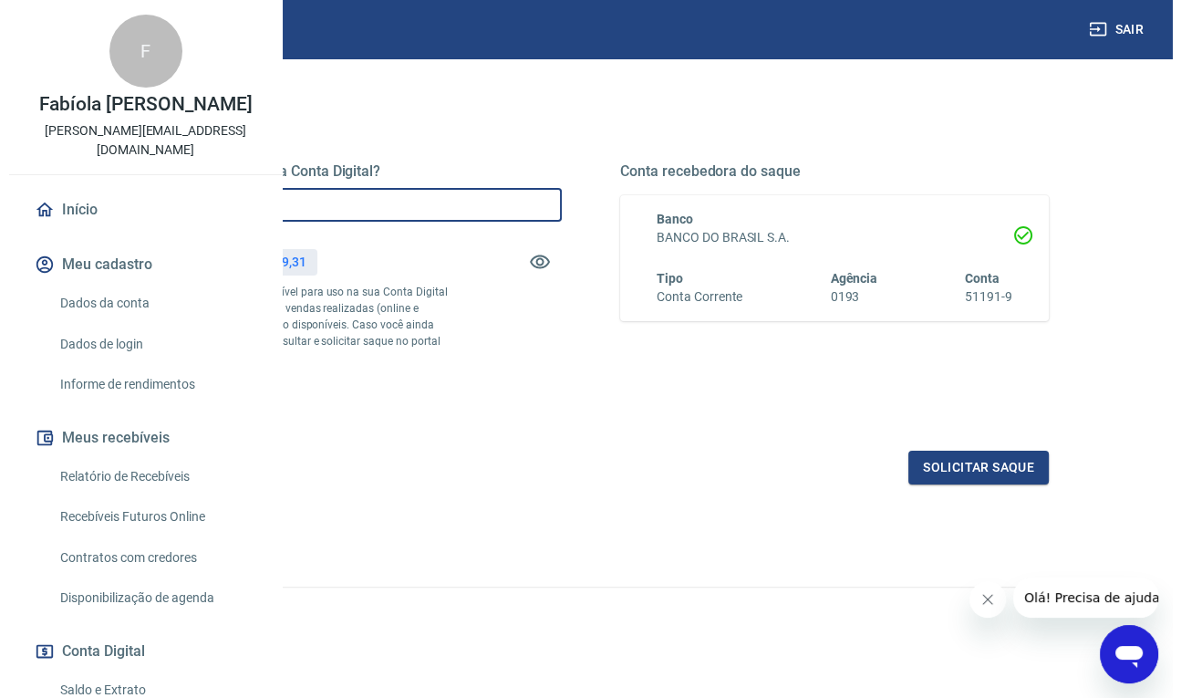
scroll to position [235, 0]
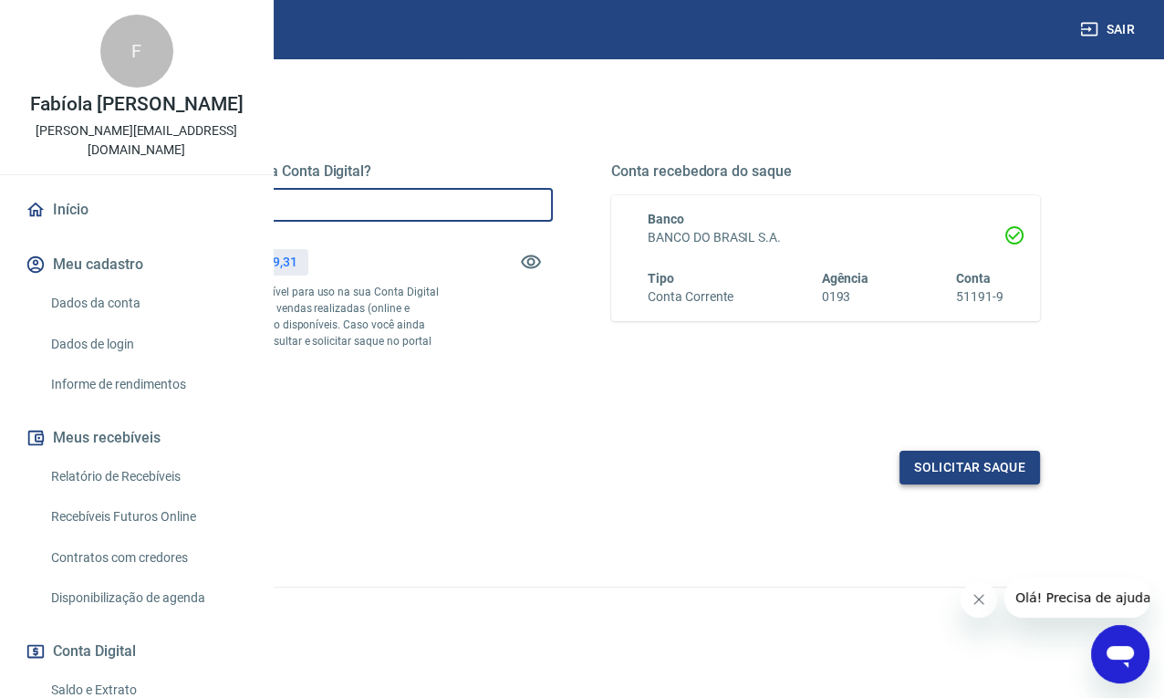
type input "R$ 16.799,31"
click at [936, 470] on button "Solicitar saque" at bounding box center [969, 468] width 140 height 34
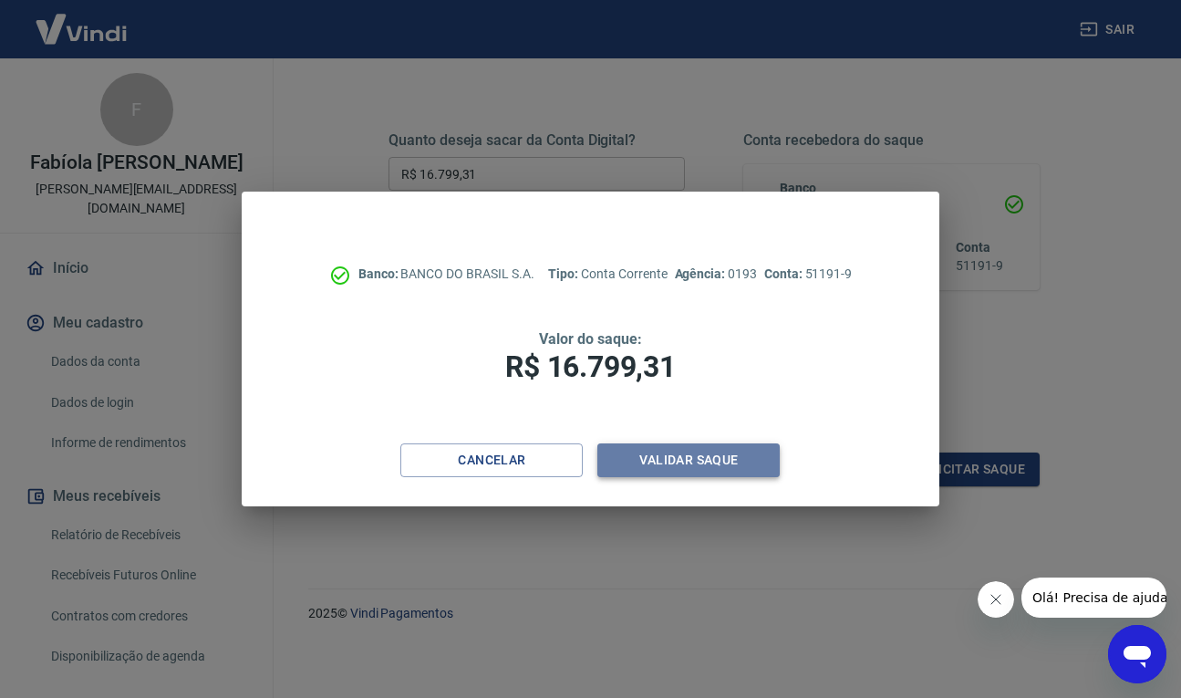
click at [666, 466] on button "Validar saque" at bounding box center [688, 460] width 182 height 34
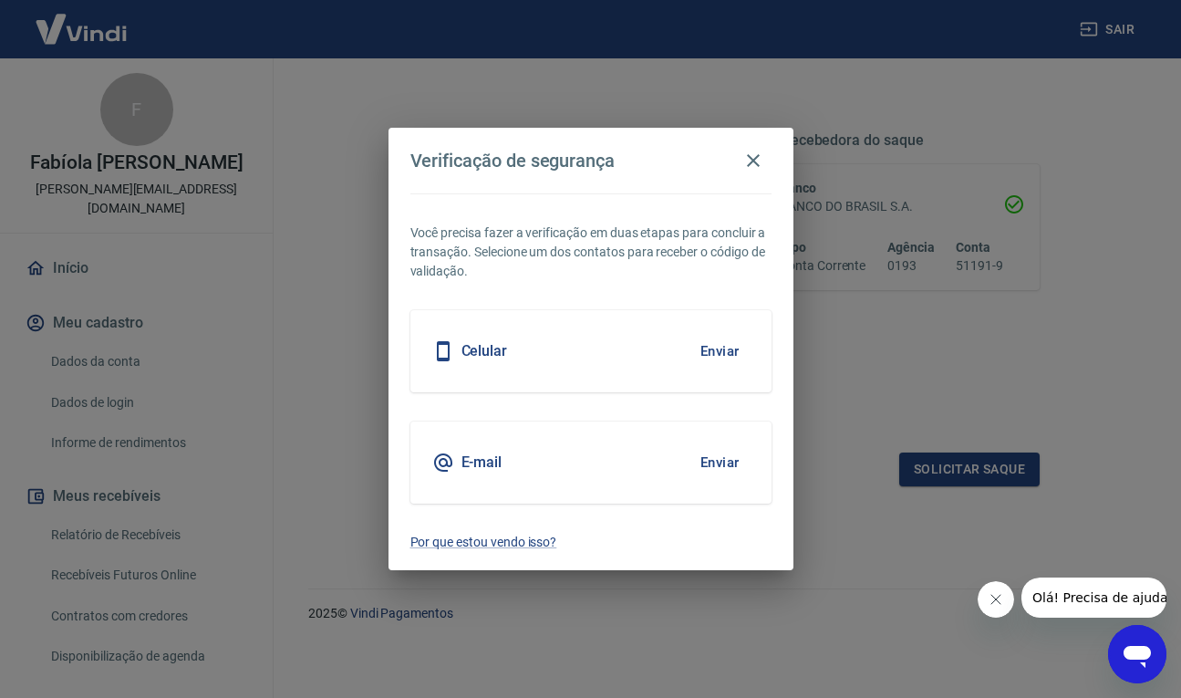
click at [716, 343] on button "Enviar" at bounding box center [719, 351] width 59 height 38
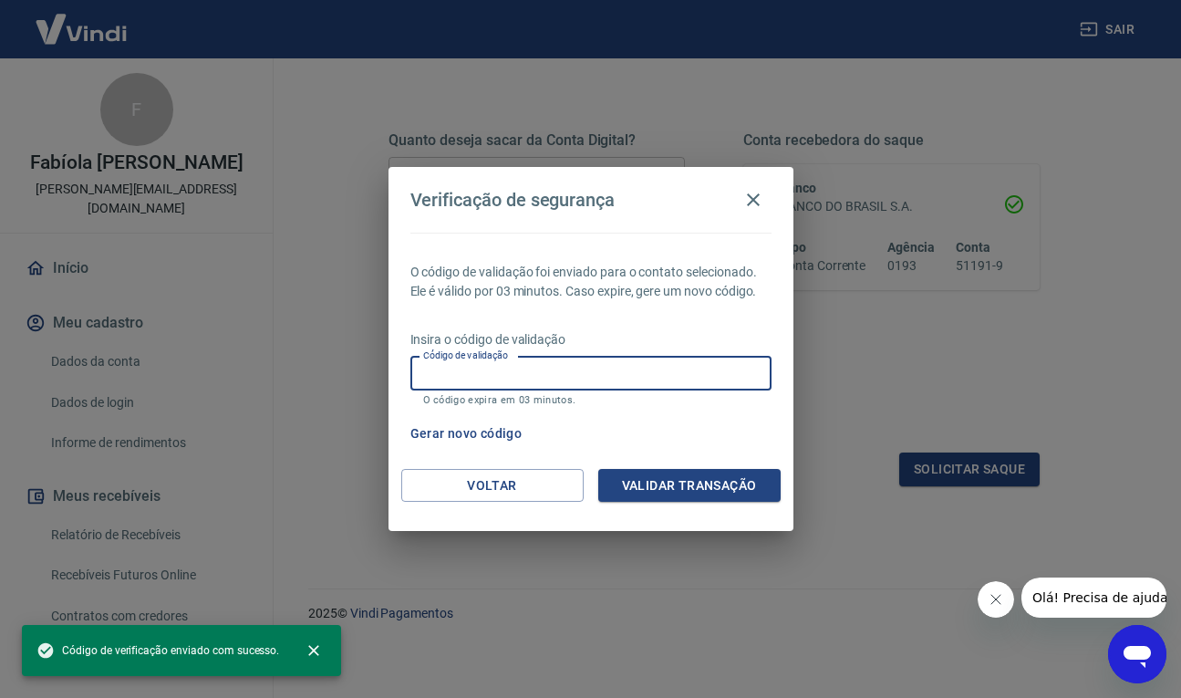
click at [658, 372] on input "Código de validação" at bounding box center [590, 374] width 361 height 34
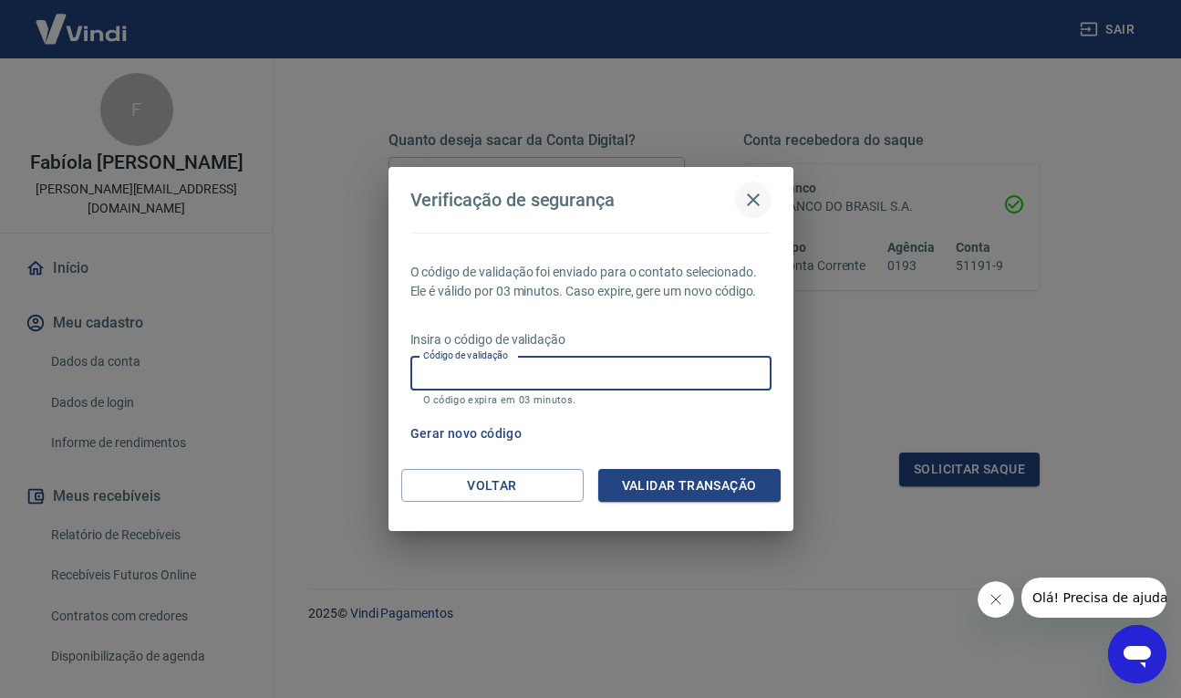
click at [750, 201] on icon "button" at bounding box center [753, 200] width 22 height 22
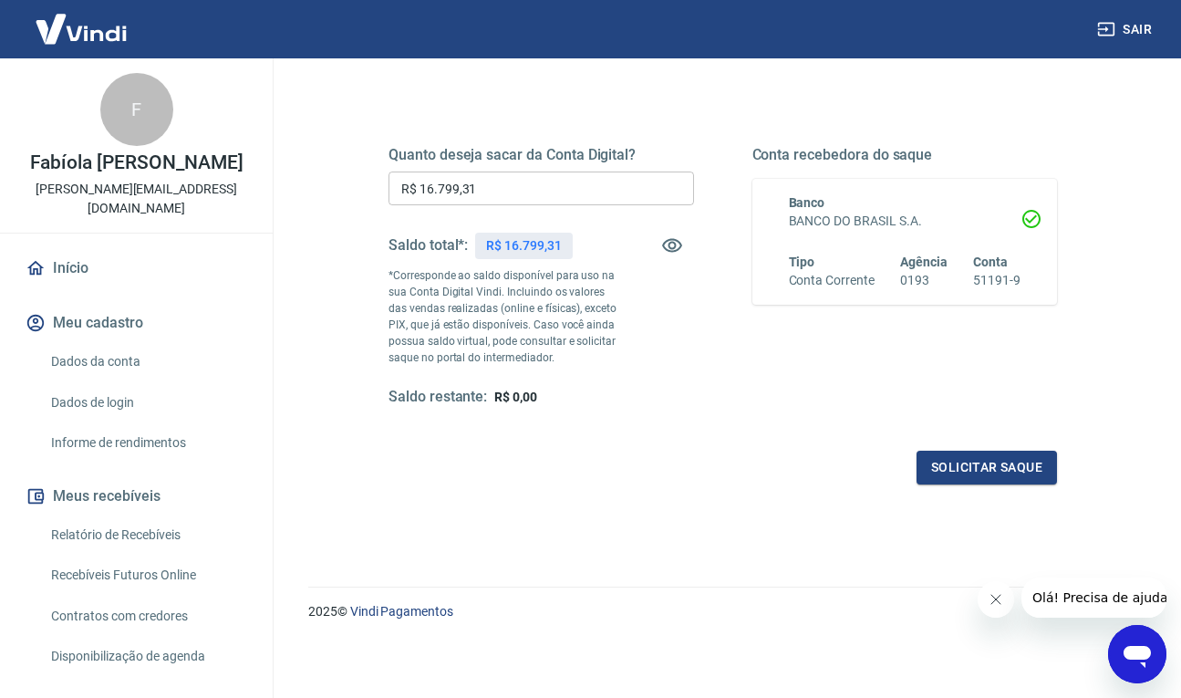
scroll to position [219, 0]
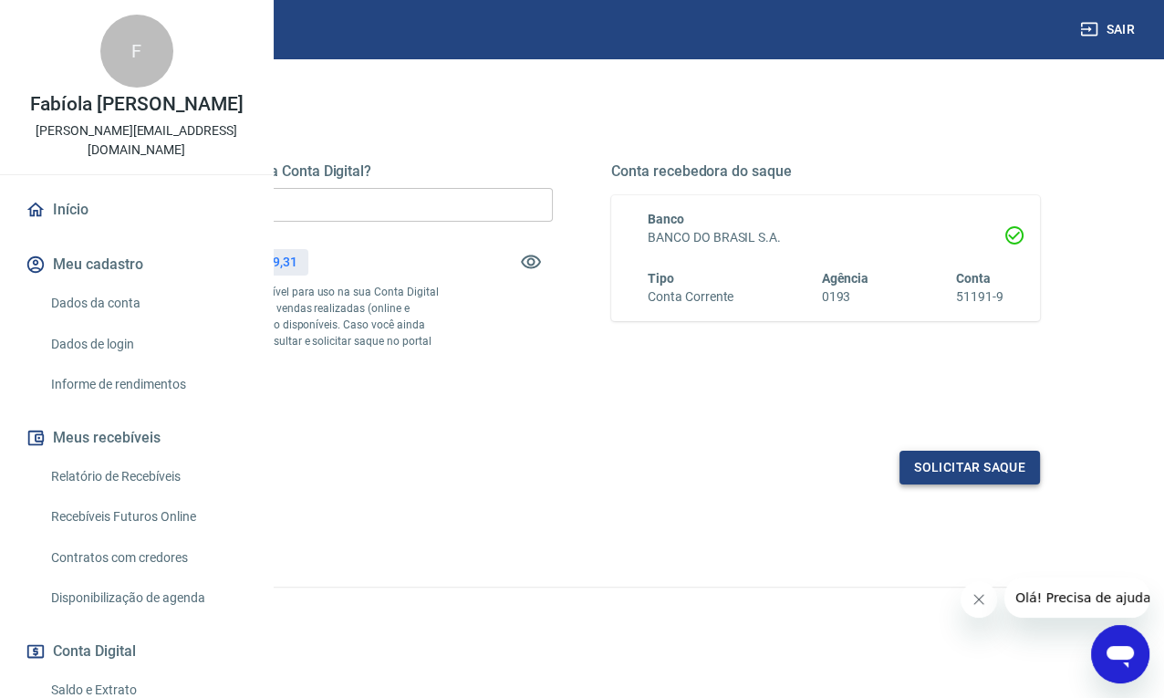
click at [971, 484] on button "Solicitar saque" at bounding box center [969, 468] width 140 height 34
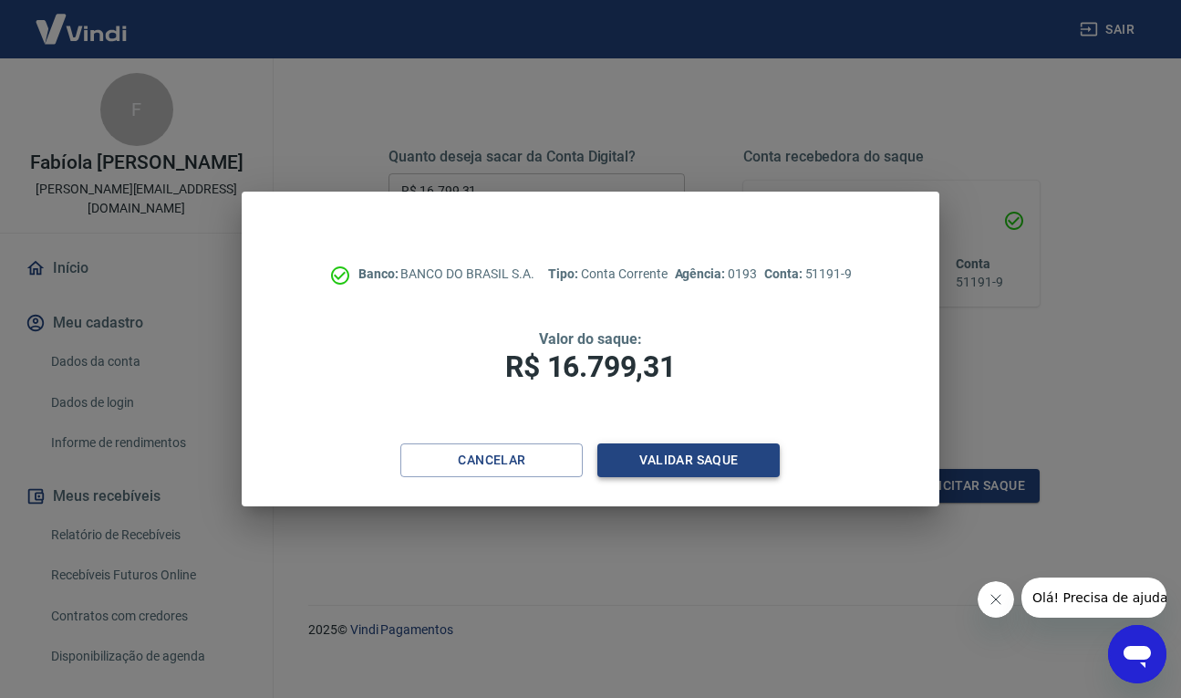
click at [692, 467] on button "Validar saque" at bounding box center [688, 460] width 182 height 34
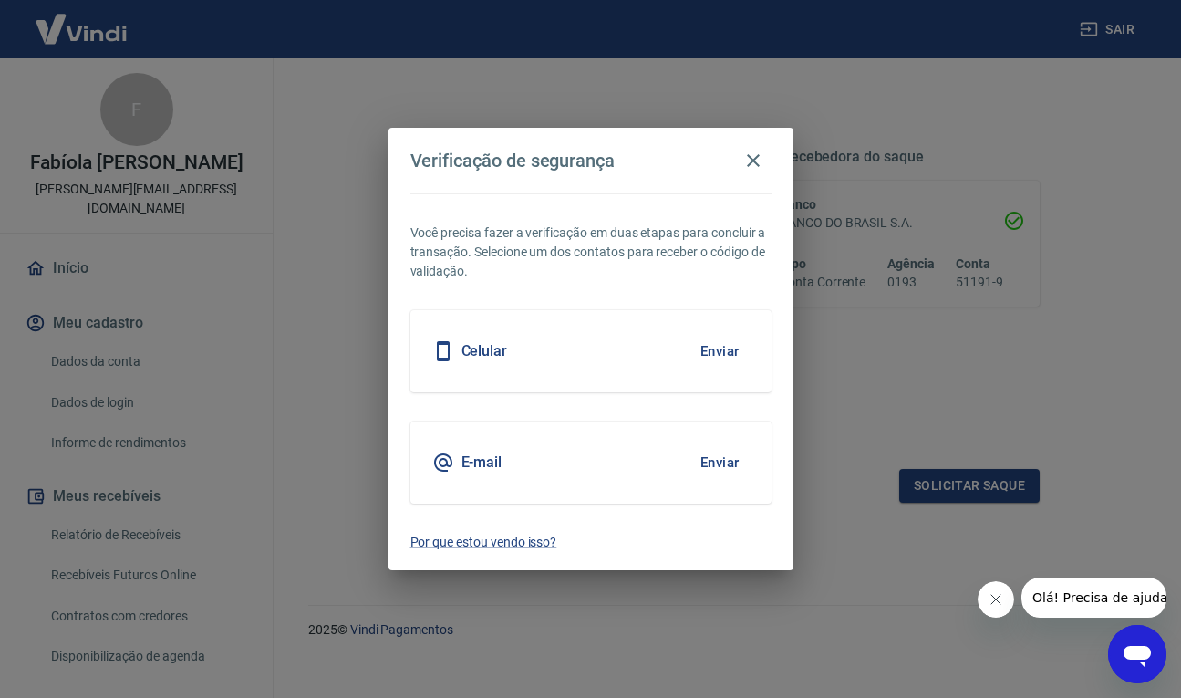
click at [719, 461] on button "Enviar" at bounding box center [719, 462] width 59 height 38
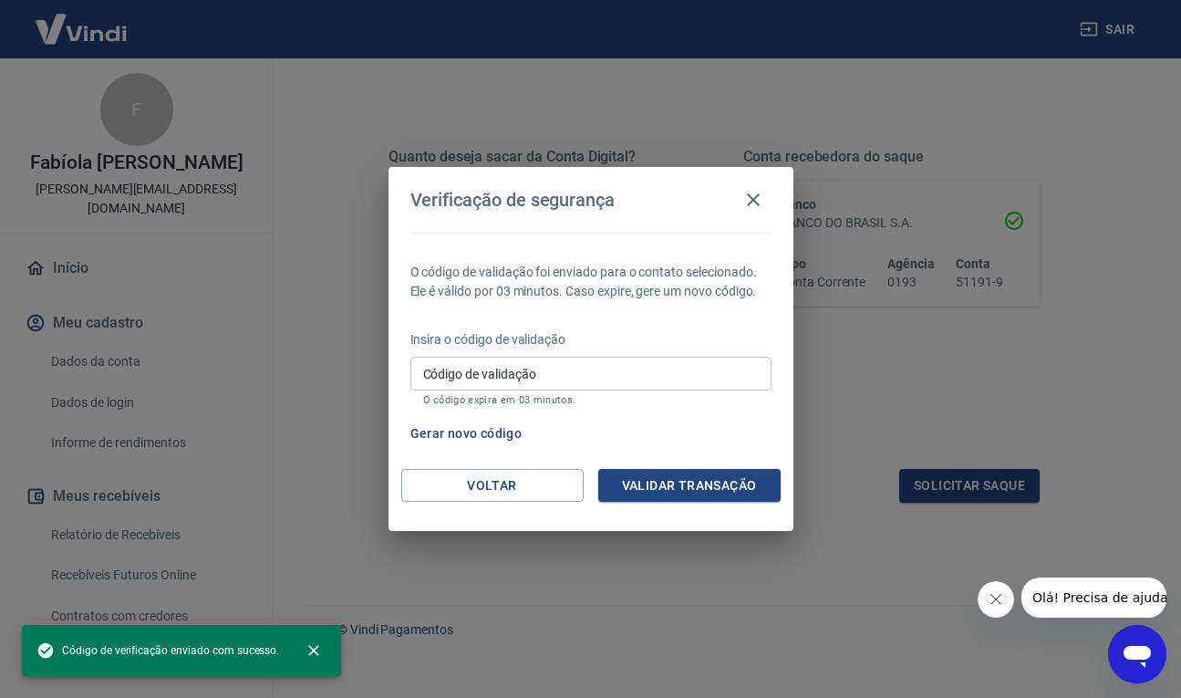
click at [529, 381] on input "Código de validação" at bounding box center [590, 374] width 361 height 34
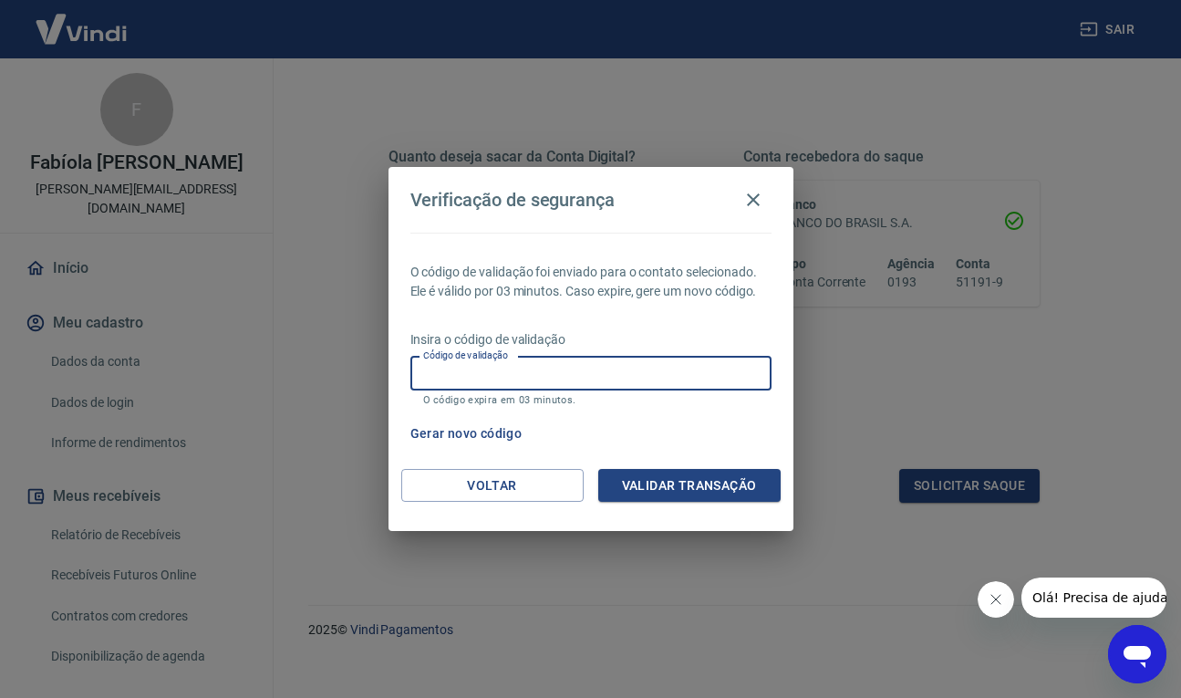
paste input "914064"
type input "914064"
click at [656, 479] on button "Validar transação" at bounding box center [689, 486] width 182 height 34
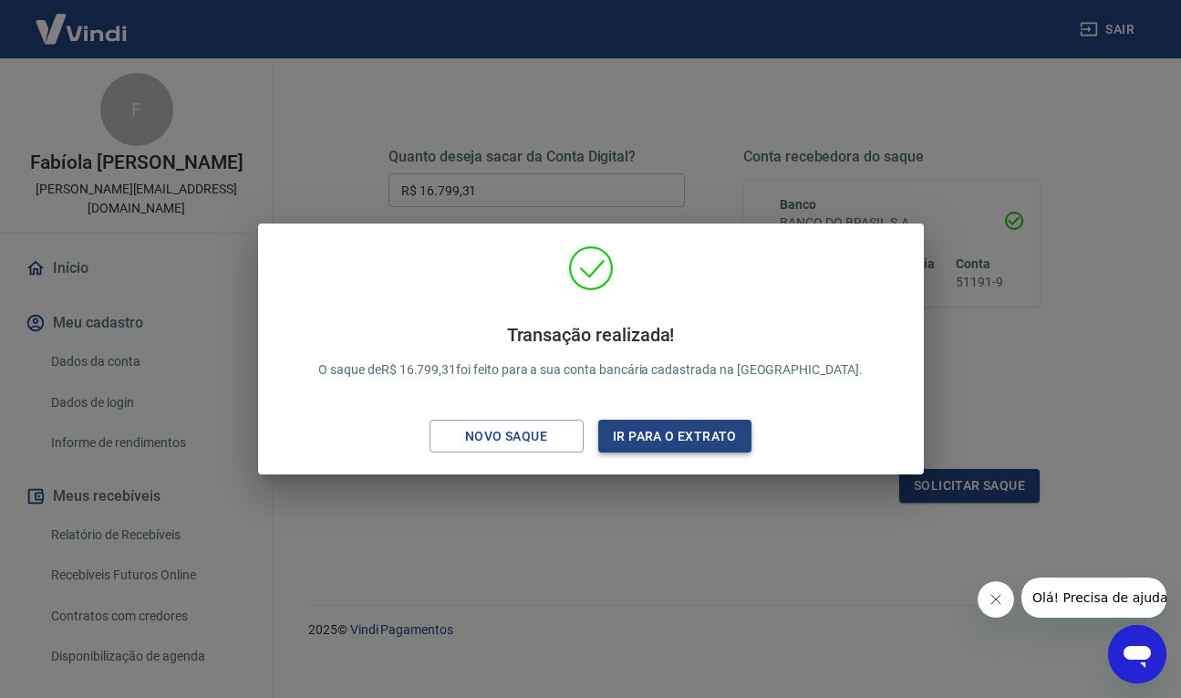
click at [679, 435] on button "Ir para o extrato" at bounding box center [675, 437] width 154 height 34
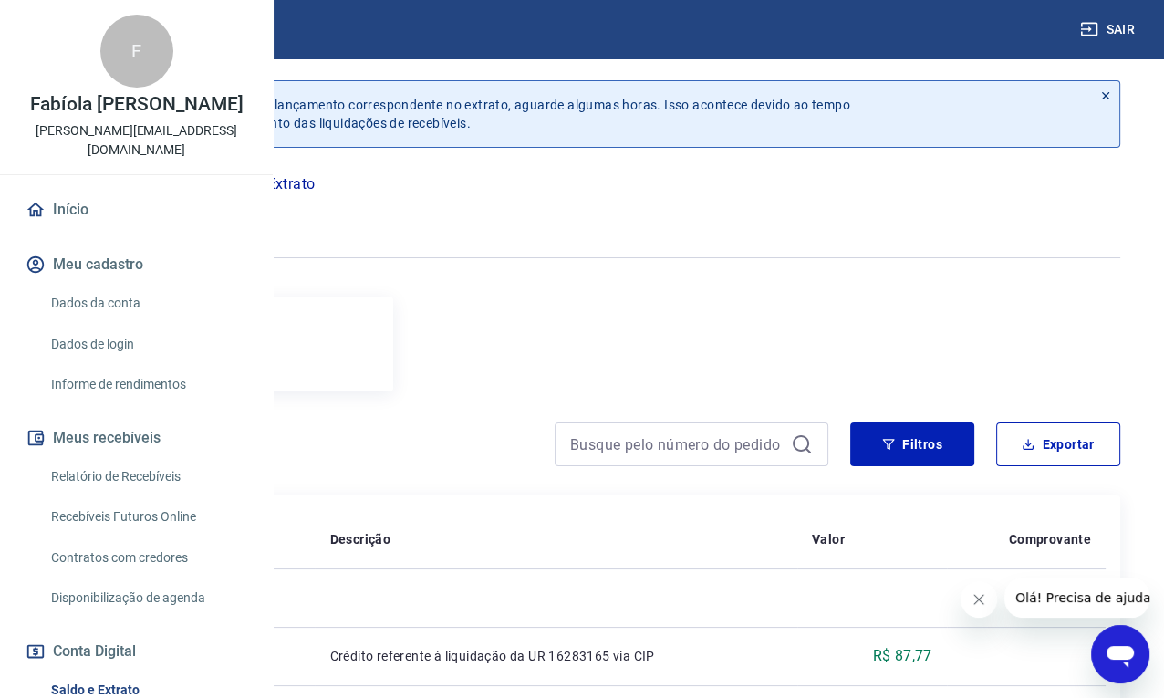
click at [96, 230] on link "Início" at bounding box center [136, 210] width 229 height 40
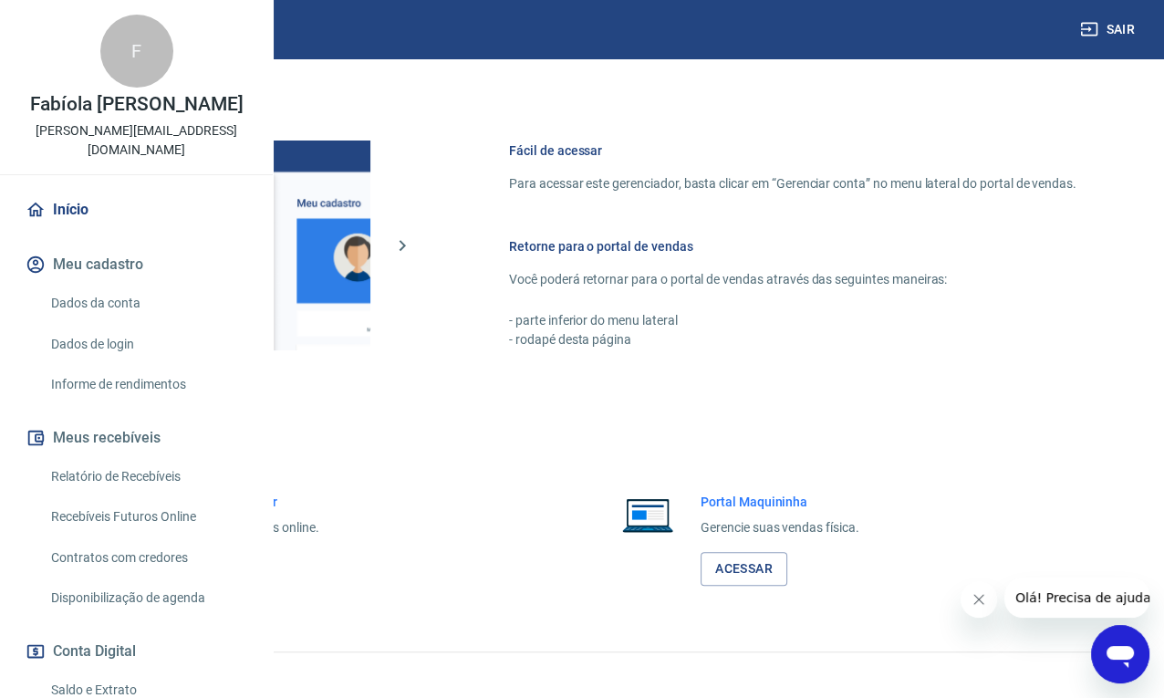
scroll to position [797, 0]
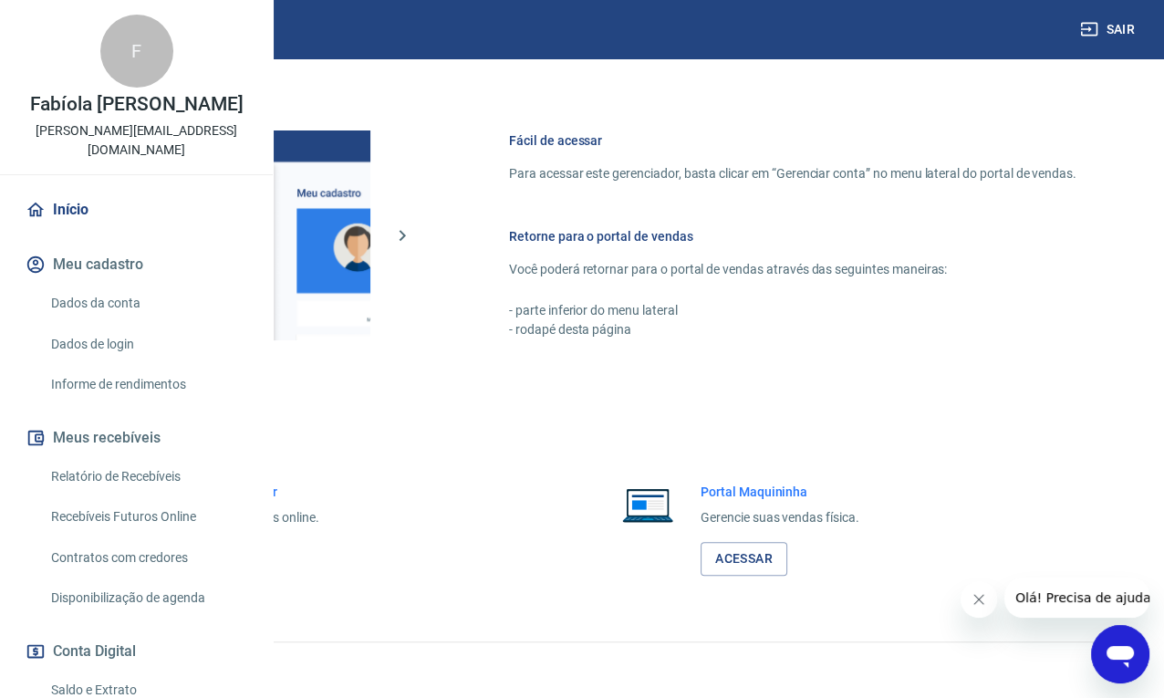
click at [243, 567] on link "Acessar" at bounding box center [200, 559] width 87 height 34
